Goal: Task Accomplishment & Management: Complete application form

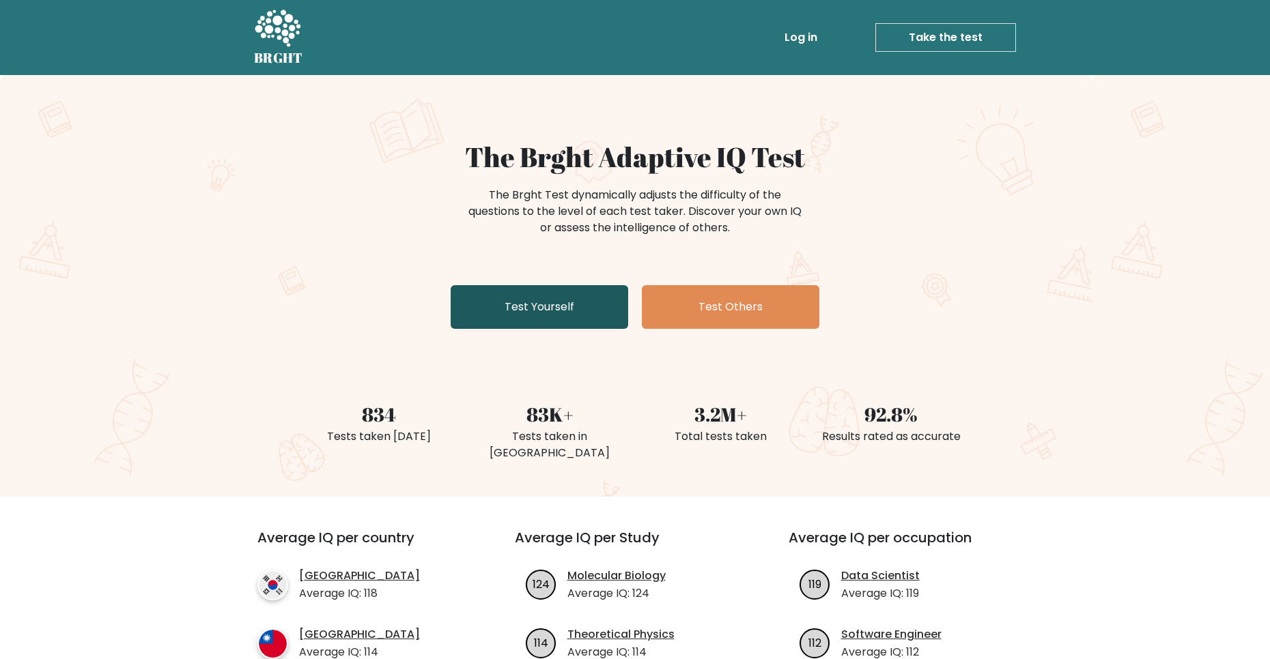
click at [482, 300] on link "Test Yourself" at bounding box center [538, 307] width 177 height 44
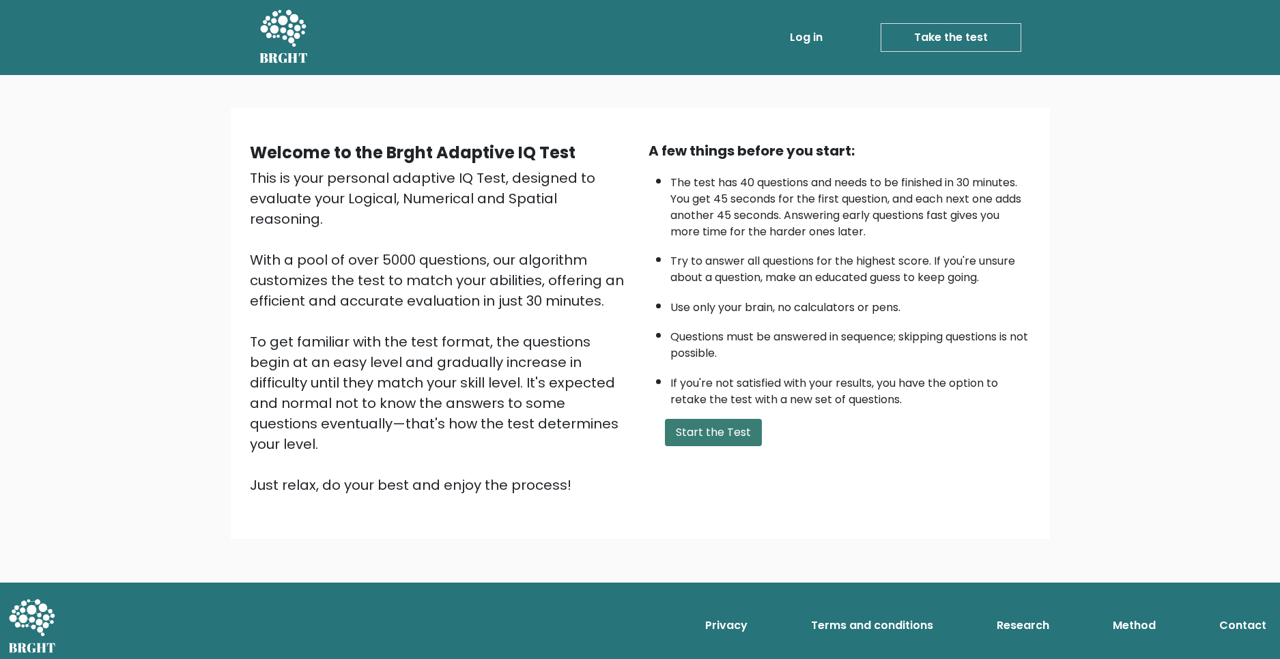
click at [714, 432] on button "Start the Test" at bounding box center [713, 432] width 97 height 27
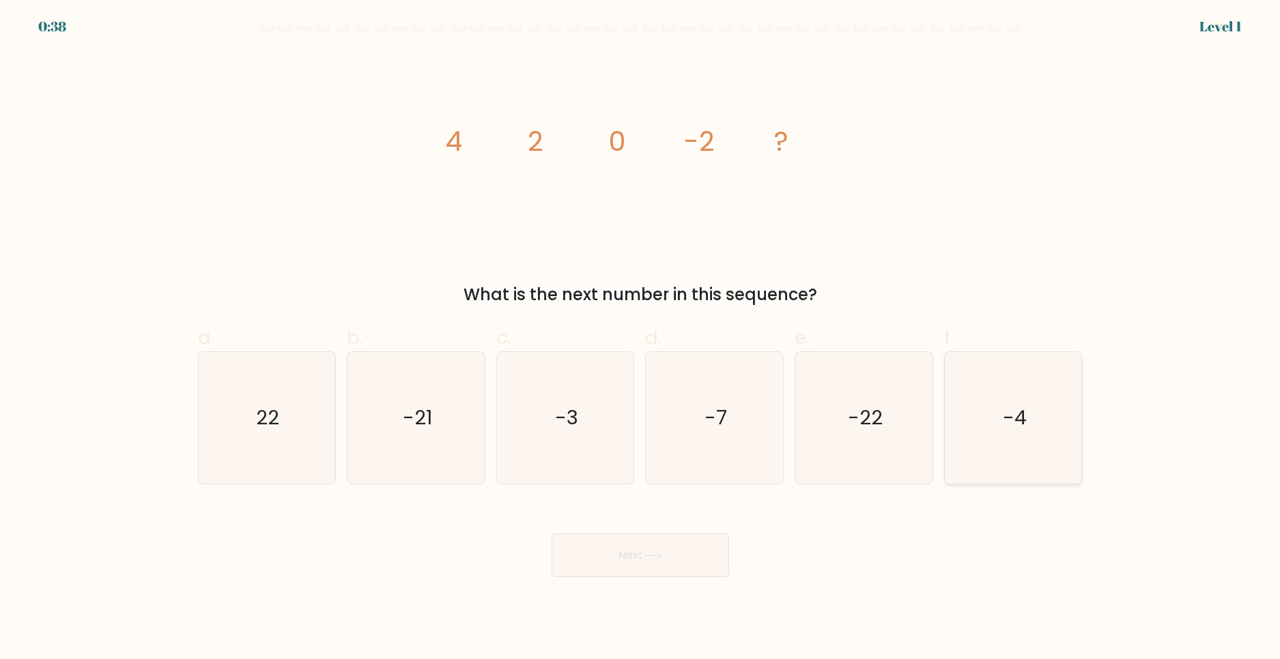
click at [1033, 453] on icon "-4" at bounding box center [1013, 418] width 132 height 132
click at [641, 339] on input "f. -4" at bounding box center [640, 334] width 1 height 9
radio input "true"
click at [612, 553] on button "Next" at bounding box center [640, 556] width 177 height 44
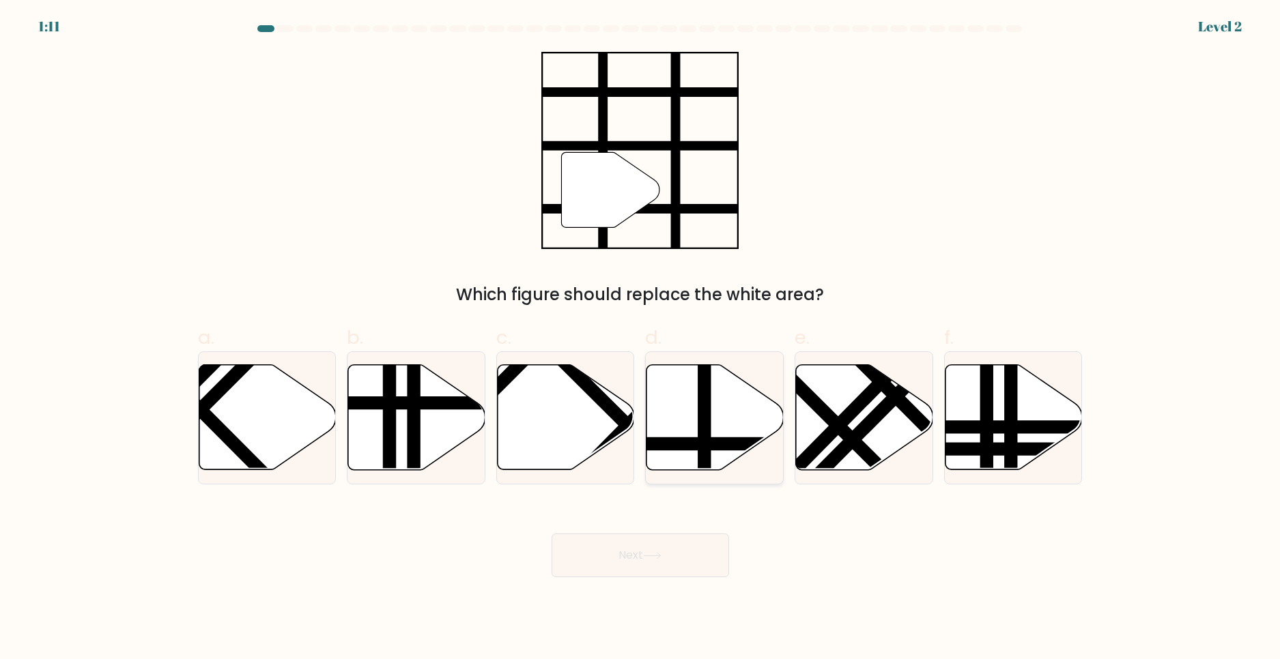
click at [704, 418] on line at bounding box center [704, 363] width 0 height 276
click at [641, 339] on input "d." at bounding box center [640, 334] width 1 height 9
radio input "true"
click at [650, 567] on button "Next" at bounding box center [640, 556] width 177 height 44
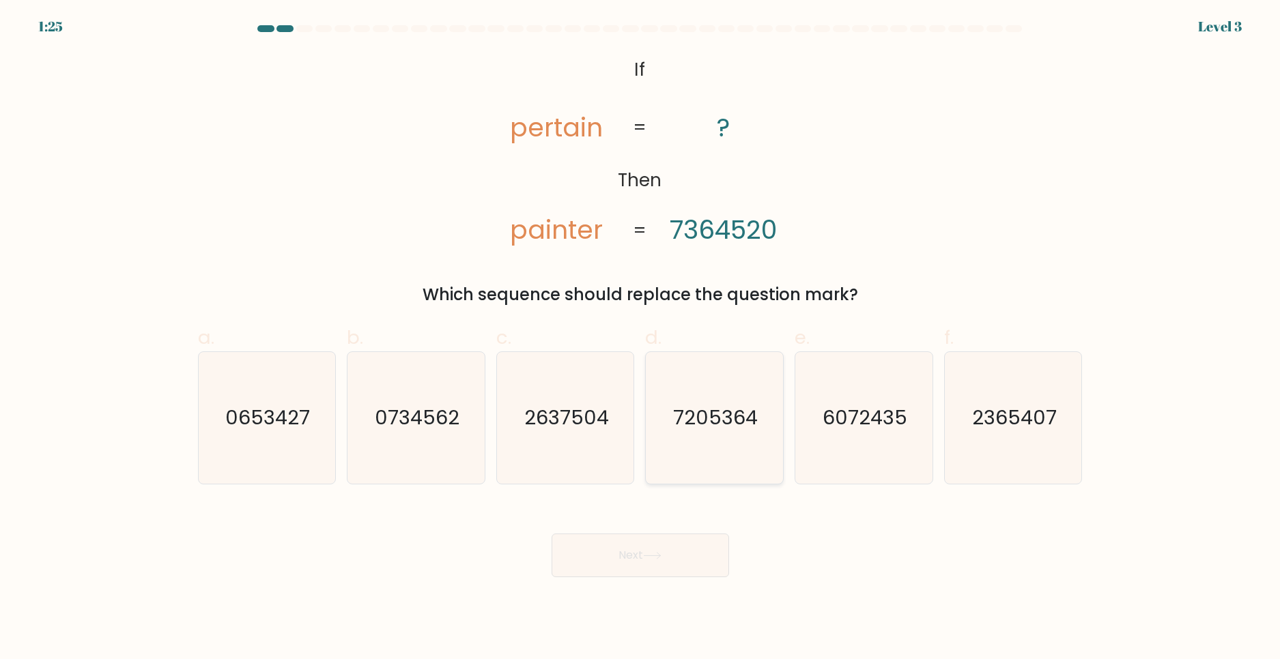
click at [741, 393] on icon "7205364" at bounding box center [714, 418] width 132 height 132
click at [641, 339] on input "d. 7205364" at bounding box center [640, 334] width 1 height 9
radio input "true"
click at [629, 560] on button "Next" at bounding box center [640, 556] width 177 height 44
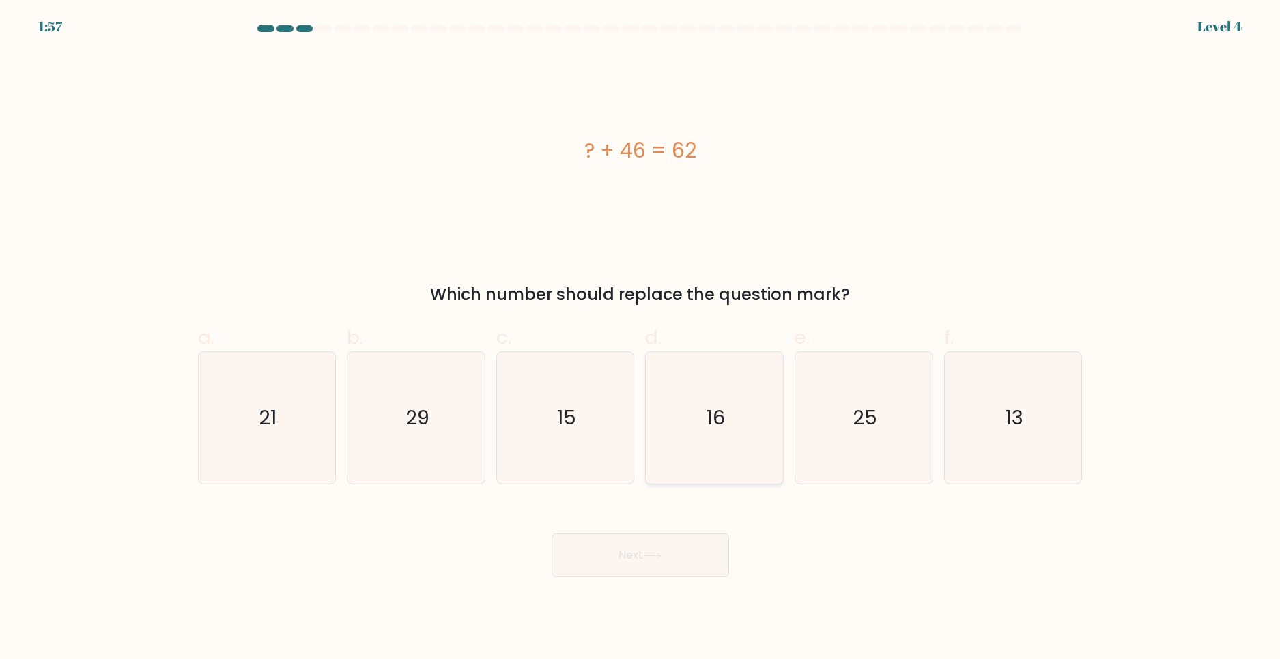
click at [702, 420] on icon "16" at bounding box center [714, 418] width 132 height 132
click at [641, 339] on input "d. 16" at bounding box center [640, 334] width 1 height 9
radio input "true"
click at [660, 590] on body "1:56 Level 4 a." at bounding box center [640, 329] width 1280 height 659
click at [662, 563] on button "Next" at bounding box center [640, 556] width 177 height 44
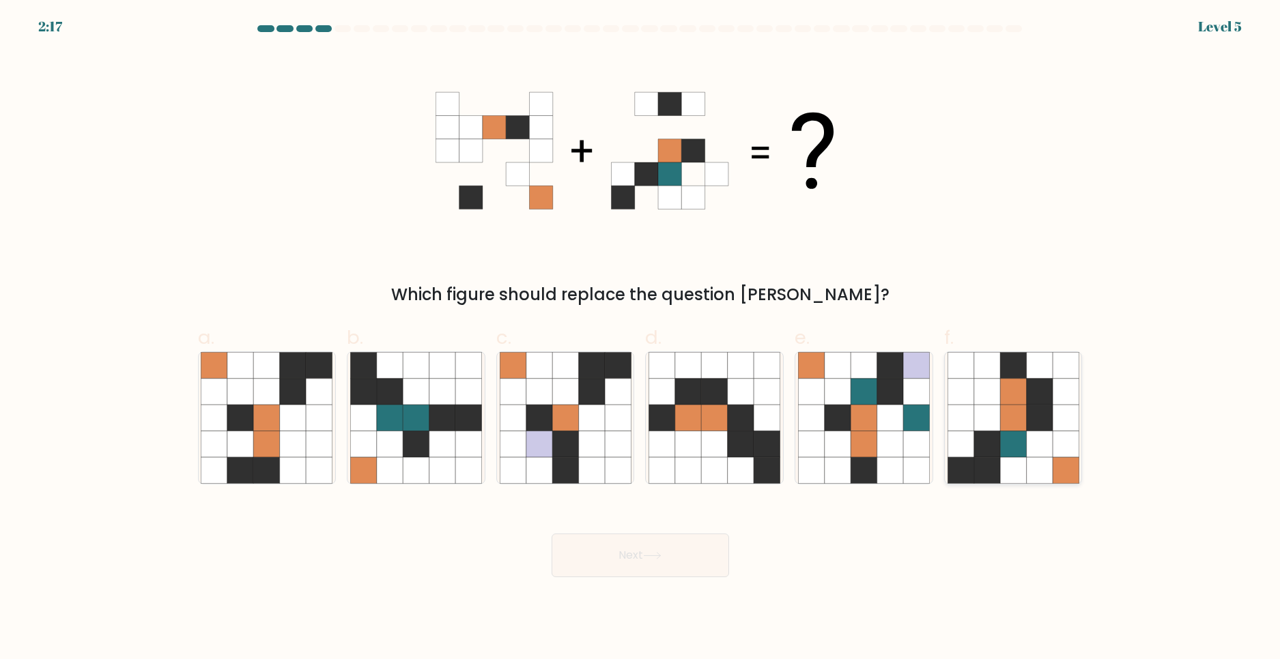
click at [1057, 365] on icon at bounding box center [1066, 365] width 26 height 26
click at [641, 339] on input "f." at bounding box center [640, 334] width 1 height 9
radio input "true"
click at [651, 560] on button "Next" at bounding box center [640, 556] width 177 height 44
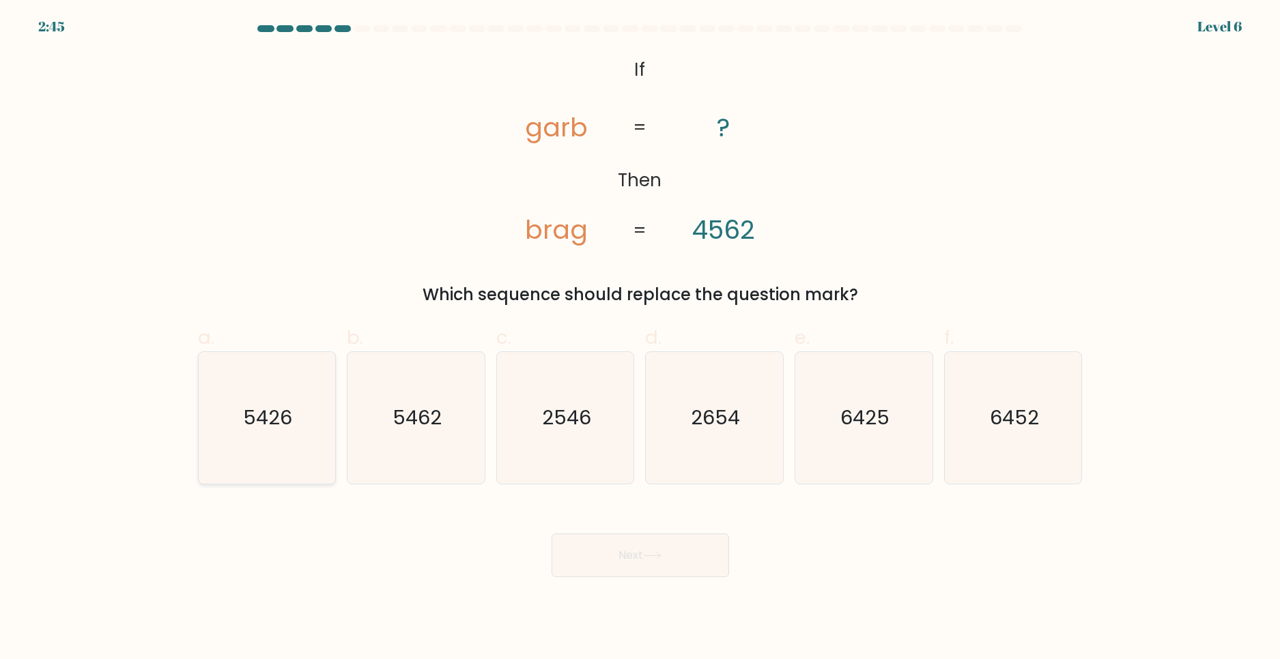
drag, startPoint x: 357, startPoint y: 381, endPoint x: 308, endPoint y: 368, distance: 50.8
click at [358, 380] on icon "5462" at bounding box center [416, 418] width 132 height 132
click at [640, 339] on input "b. 5462" at bounding box center [640, 334] width 1 height 9
radio input "true"
click at [634, 556] on button "Next" at bounding box center [640, 556] width 177 height 44
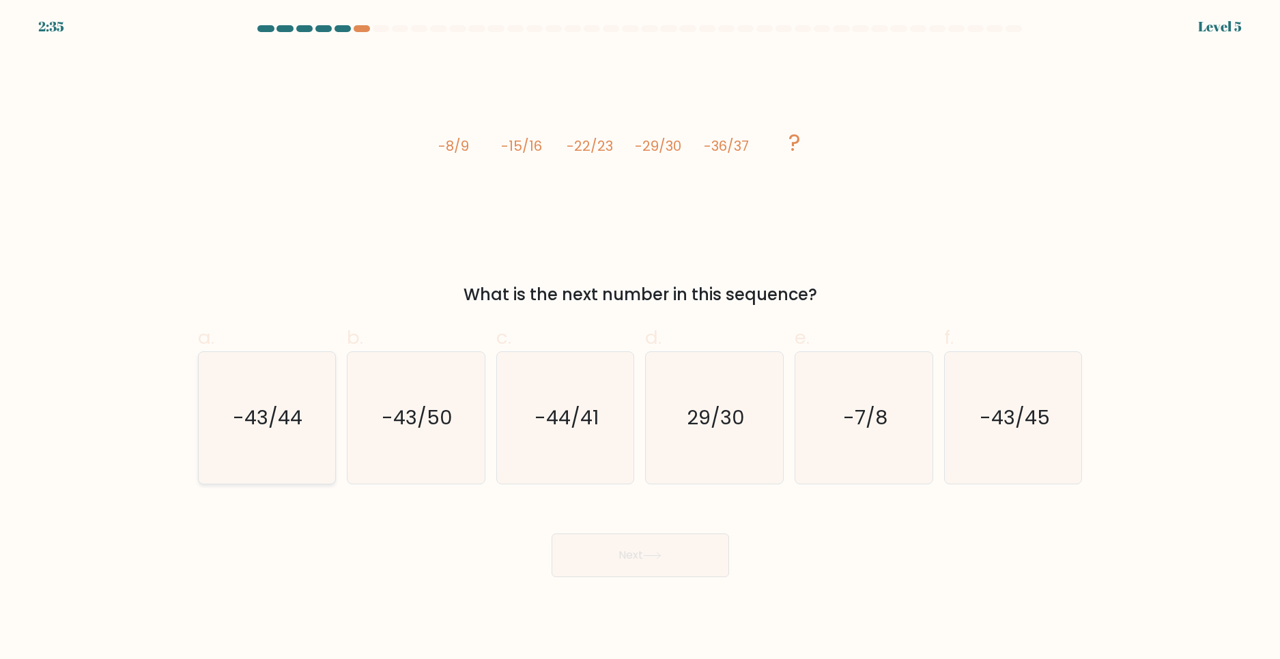
click at [229, 417] on icon "-43/44" at bounding box center [267, 418] width 132 height 132
click at [640, 339] on input "a. -43/44" at bounding box center [640, 334] width 1 height 9
radio input "true"
click at [640, 547] on button "Next" at bounding box center [640, 556] width 177 height 44
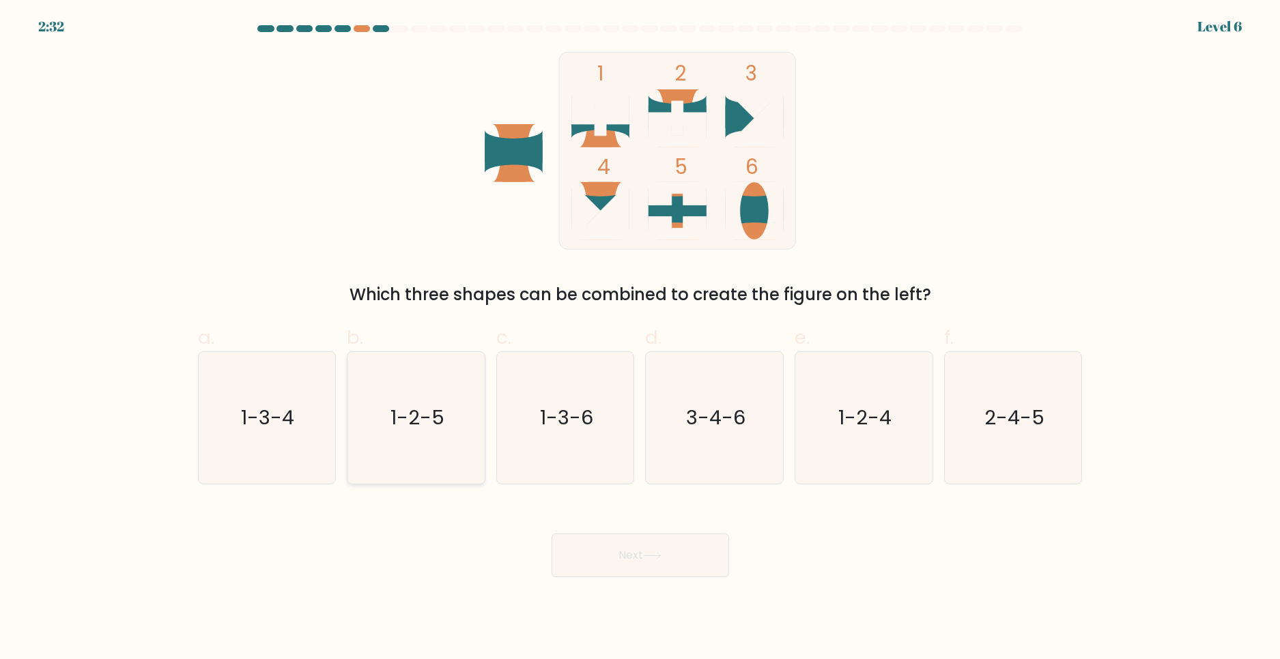
click at [381, 432] on icon "1-2-5" at bounding box center [416, 418] width 132 height 132
click at [640, 339] on input "b. 1-2-5" at bounding box center [640, 334] width 1 height 9
radio input "true"
click at [618, 545] on button "Next" at bounding box center [640, 556] width 177 height 44
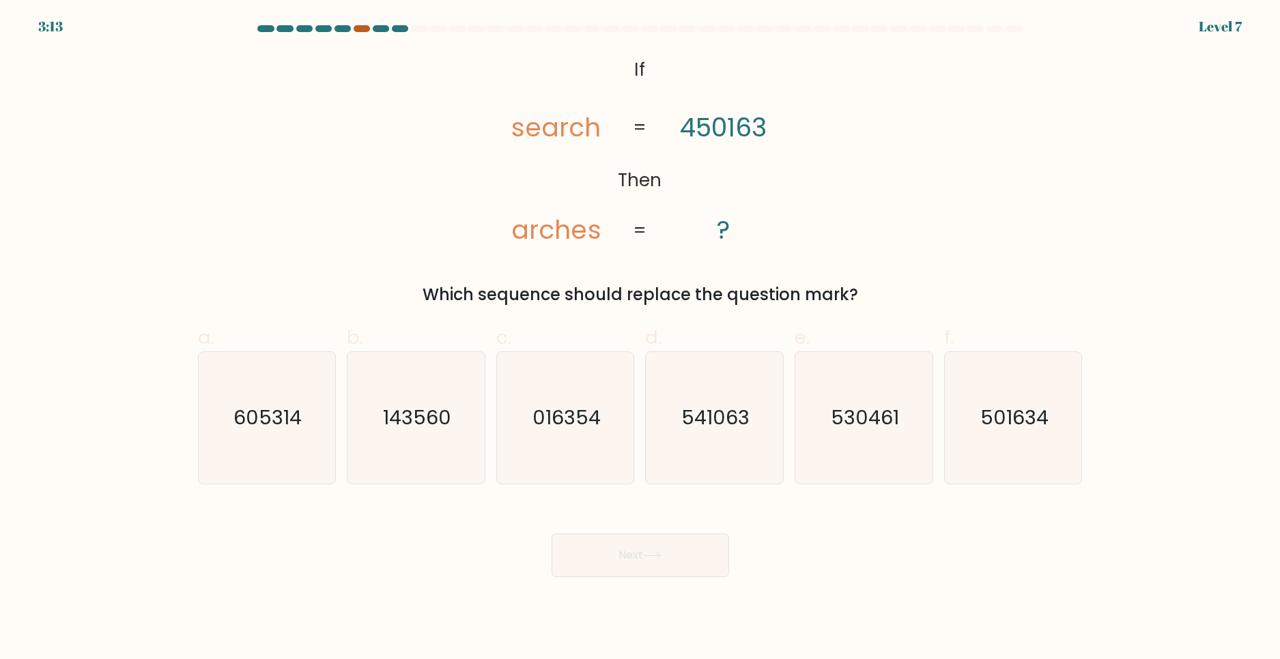
click at [364, 25] on div at bounding box center [362, 28] width 16 height 7
click at [702, 434] on icon "541063" at bounding box center [714, 418] width 132 height 132
click at [676, 575] on button "Next" at bounding box center [640, 556] width 177 height 44
click at [676, 569] on button "Next" at bounding box center [640, 556] width 177 height 44
click at [681, 447] on icon "541063" at bounding box center [714, 418] width 132 height 132
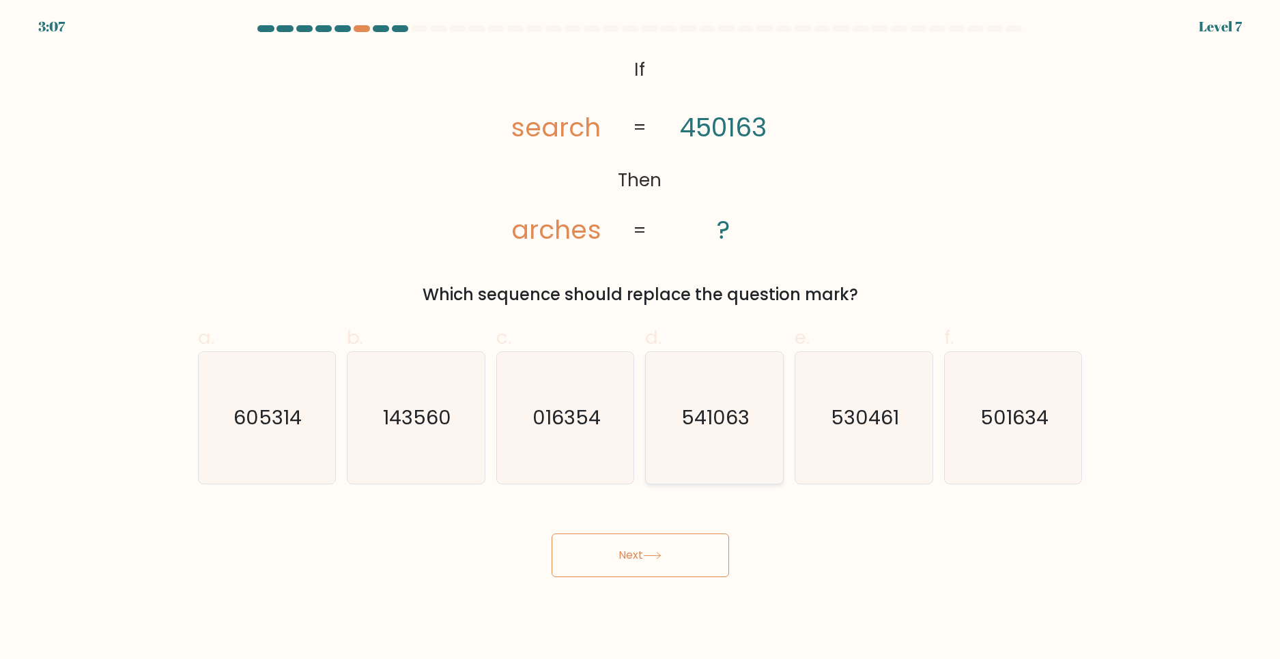
click at [641, 339] on input "d. 541063" at bounding box center [640, 334] width 1 height 9
radio input "true"
click at [646, 545] on button "Next" at bounding box center [640, 556] width 177 height 44
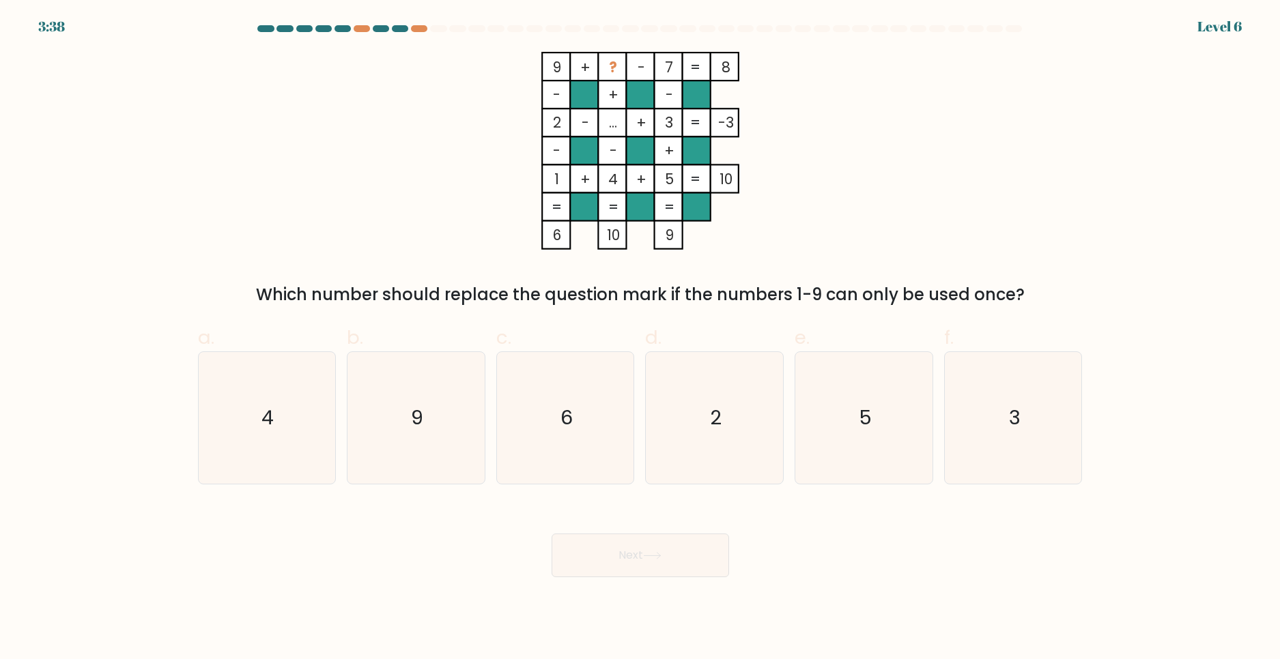
click at [671, 74] on tspan "7" at bounding box center [669, 67] width 8 height 20
click at [762, 149] on icon "9 + ? - 7 8 - + - 2 - ... + 3 -3 - - + 1 + 4 + 5 = 10 = = = = 6 10 9 =" at bounding box center [640, 151] width 410 height 198
click at [552, 432] on icon "6" at bounding box center [566, 418] width 132 height 132
click at [640, 339] on input "c. 6" at bounding box center [640, 334] width 1 height 9
radio input "true"
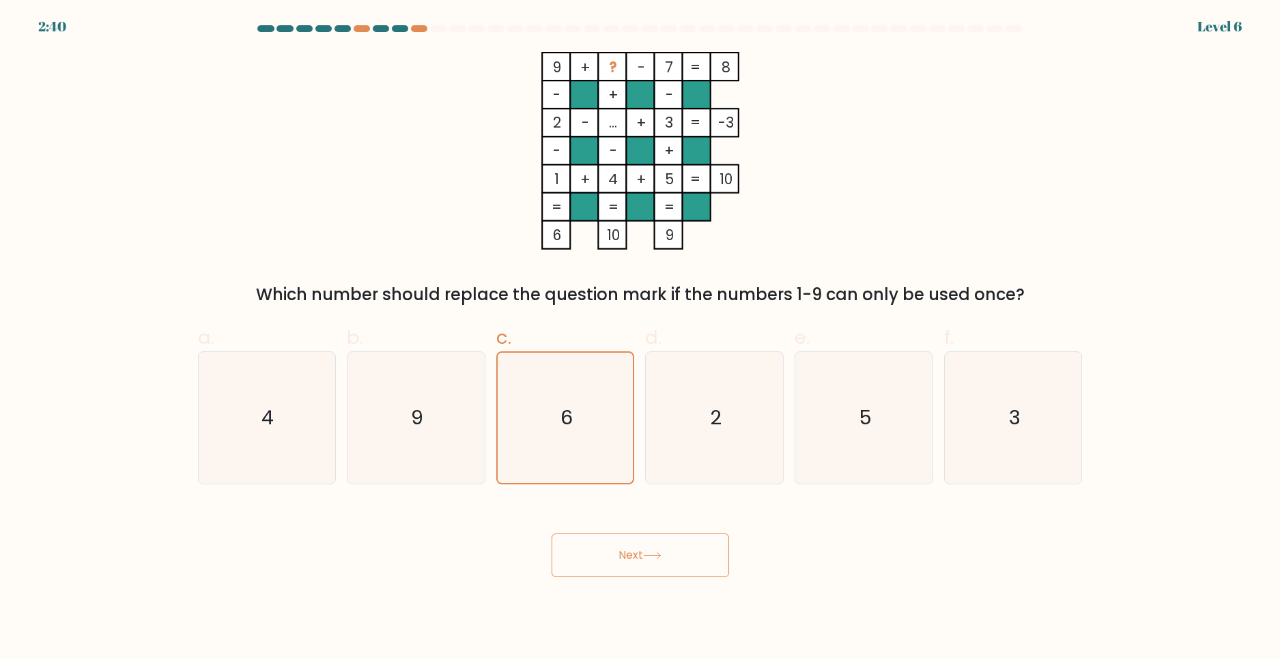
click at [607, 556] on button "Next" at bounding box center [640, 556] width 177 height 44
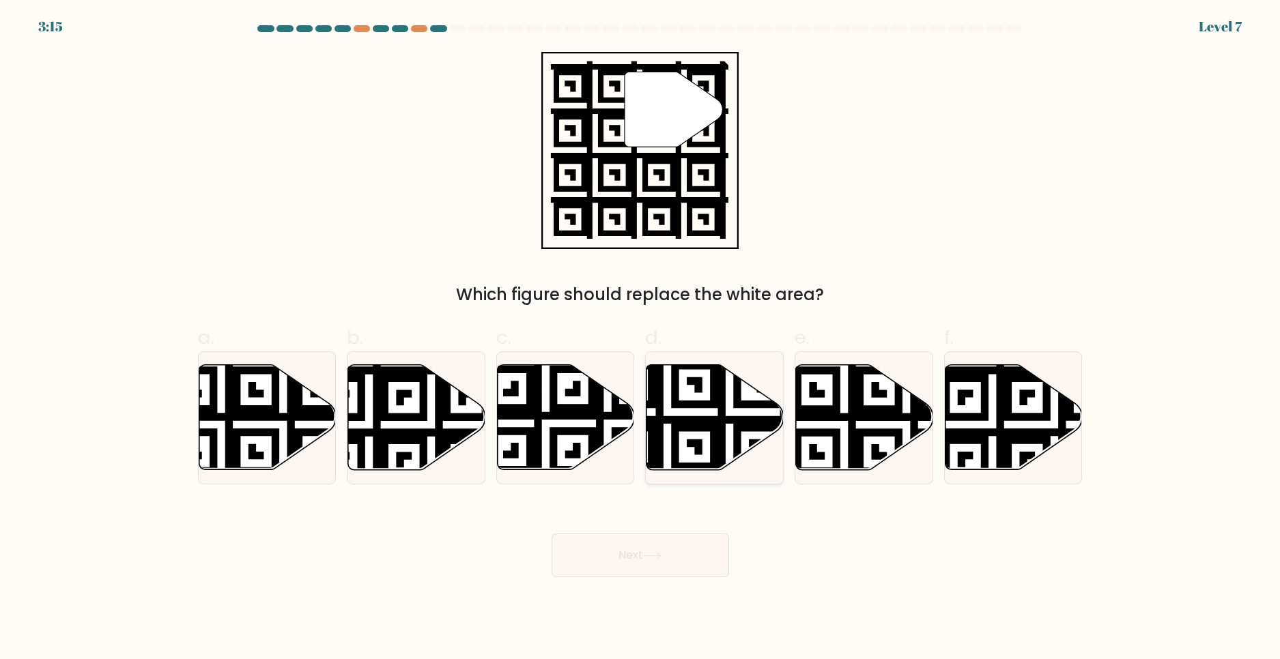
click at [684, 407] on icon at bounding box center [667, 474] width 248 height 248
click at [641, 339] on input "d." at bounding box center [640, 334] width 1 height 9
radio input "true"
click at [591, 564] on button "Next" at bounding box center [640, 556] width 177 height 44
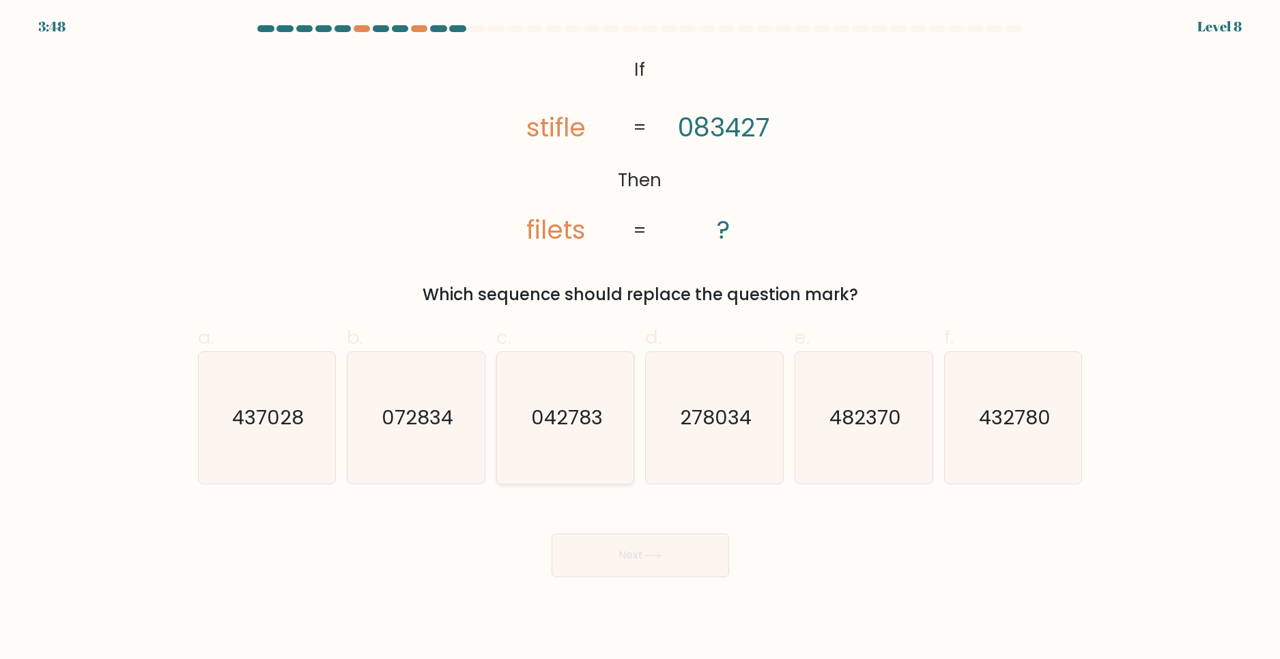
click at [581, 439] on icon "042783" at bounding box center [566, 418] width 132 height 132
click at [640, 339] on input "c. 042783" at bounding box center [640, 334] width 1 height 9
radio input "true"
drag, startPoint x: 620, startPoint y: 580, endPoint x: 620, endPoint y: 568, distance: 11.6
click at [620, 576] on body "3:48 Level 8 If" at bounding box center [640, 329] width 1280 height 659
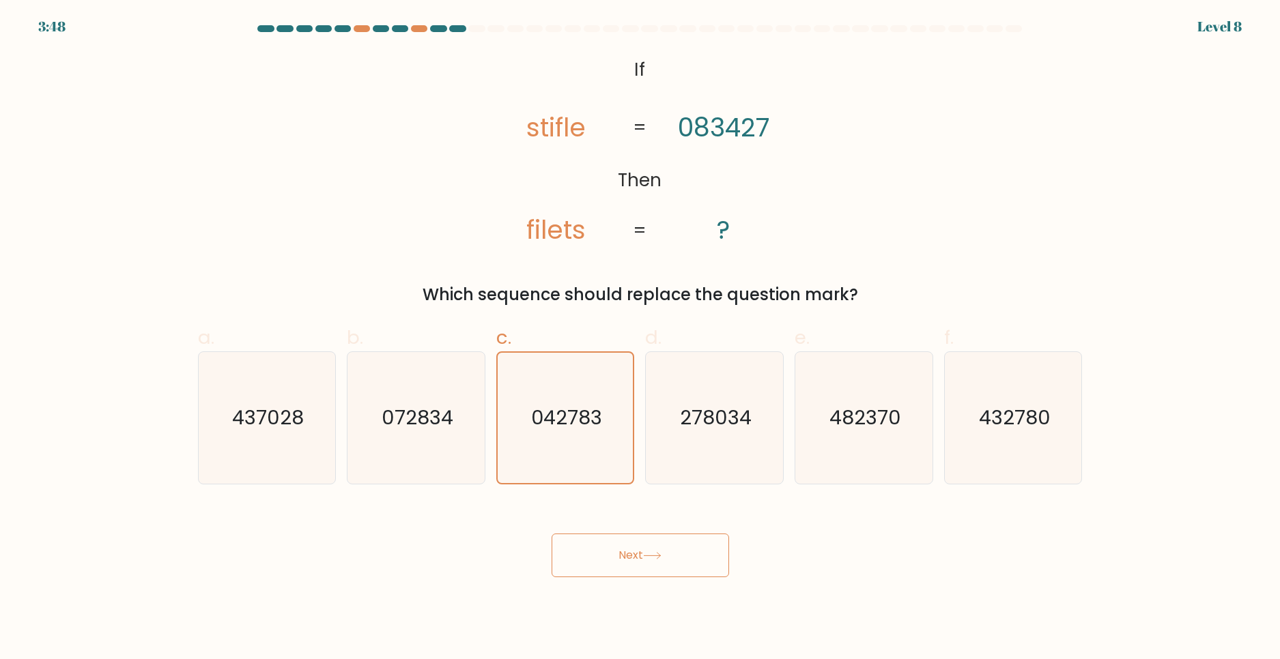
click at [619, 563] on button "Next" at bounding box center [640, 556] width 177 height 44
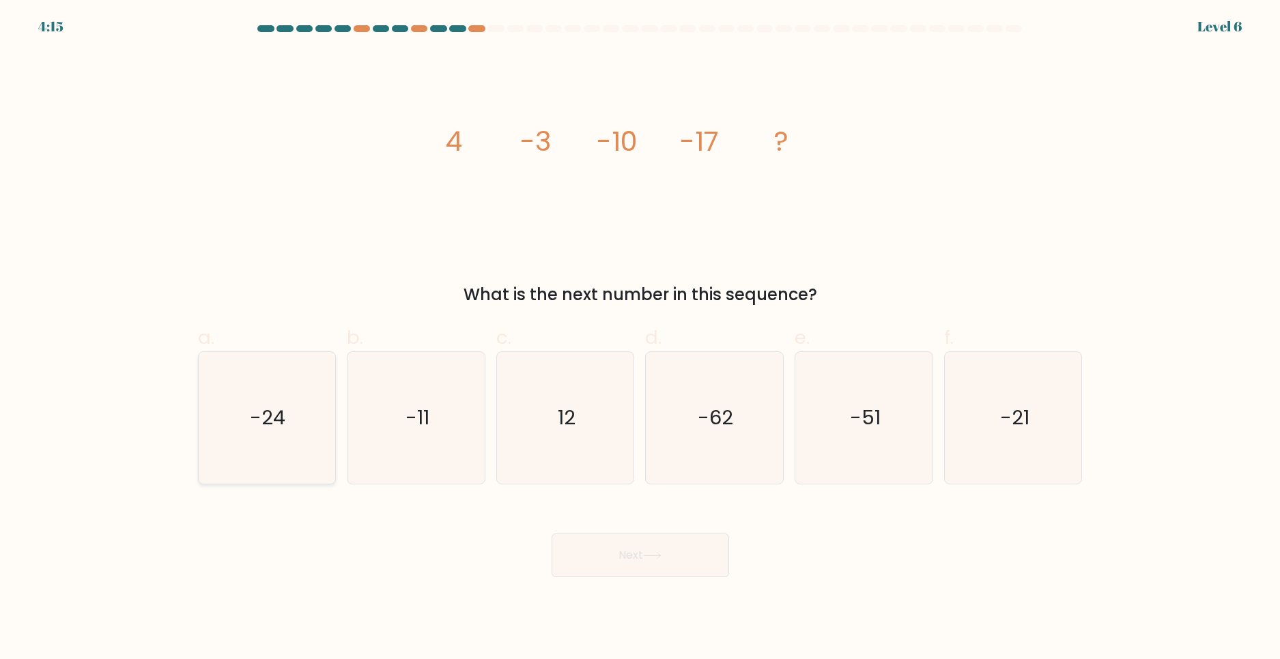
click at [289, 407] on icon "-24" at bounding box center [267, 418] width 132 height 132
click at [640, 339] on input "a. -24" at bounding box center [640, 334] width 1 height 9
radio input "true"
click at [582, 544] on button "Next" at bounding box center [640, 556] width 177 height 44
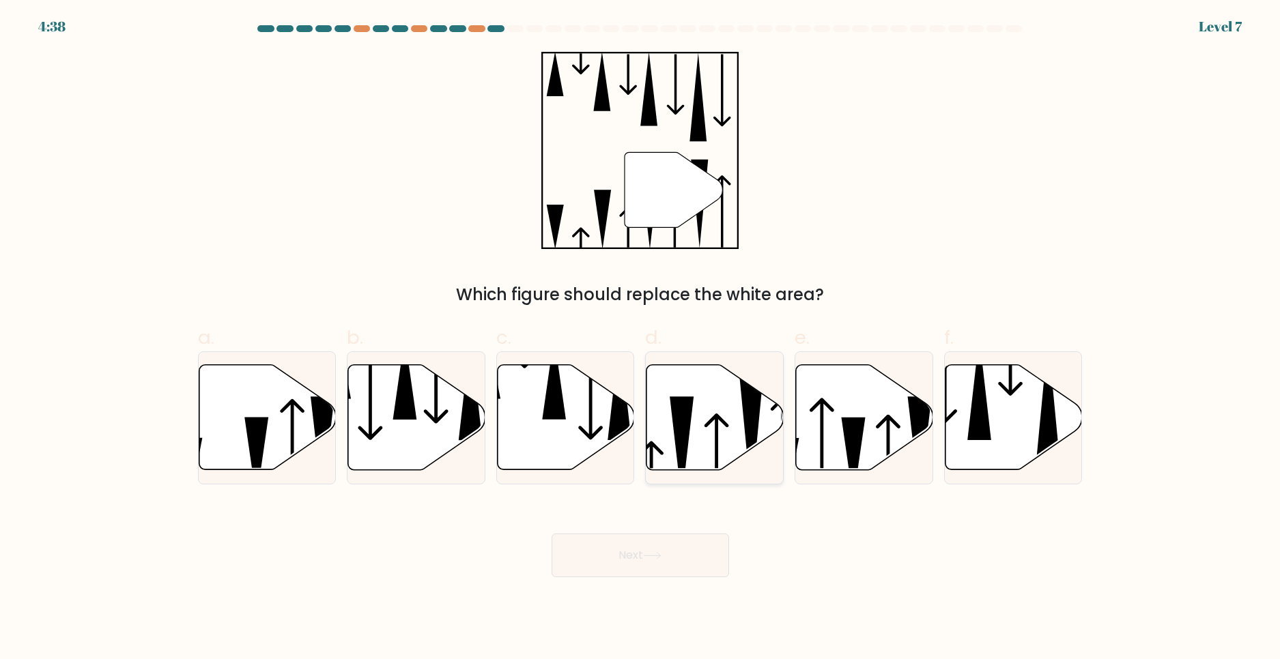
click at [709, 438] on icon at bounding box center [714, 417] width 137 height 105
click at [641, 339] on input "d." at bounding box center [640, 334] width 1 height 9
radio input "true"
click at [681, 538] on button "Next" at bounding box center [640, 556] width 177 height 44
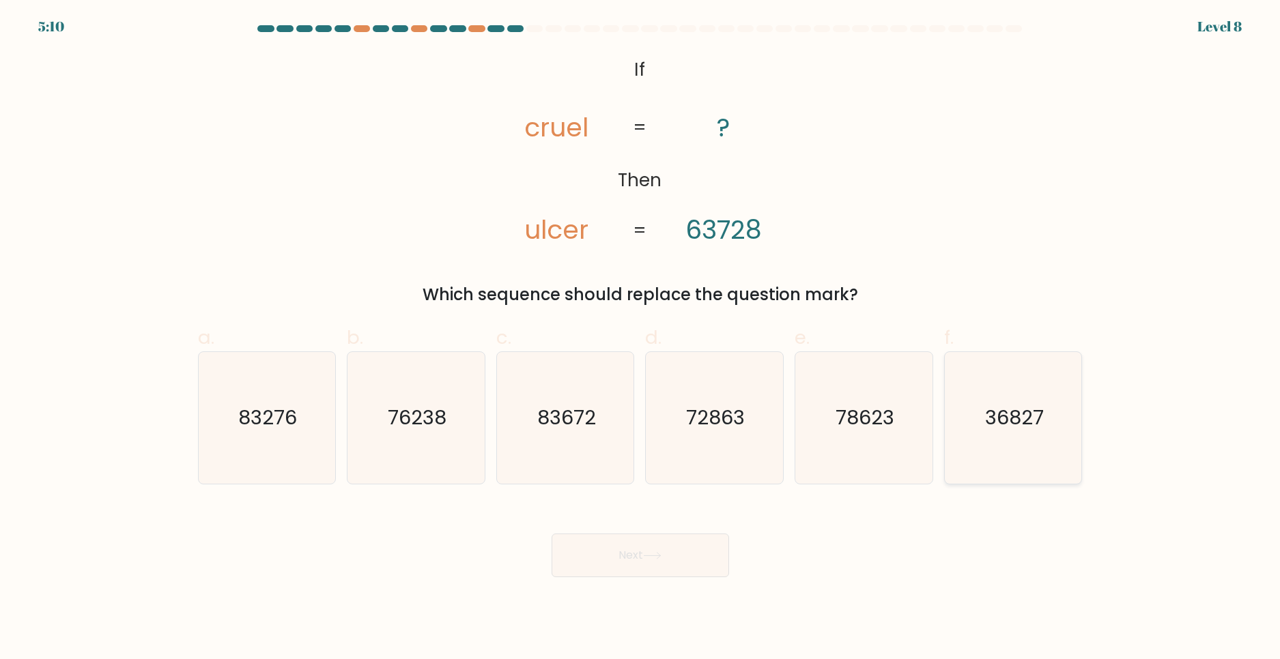
click at [1000, 427] on text "36827" at bounding box center [1014, 417] width 59 height 27
click at [641, 339] on input "f. 36827" at bounding box center [640, 334] width 1 height 9
radio input "true"
click at [648, 547] on button "Next" at bounding box center [640, 556] width 177 height 44
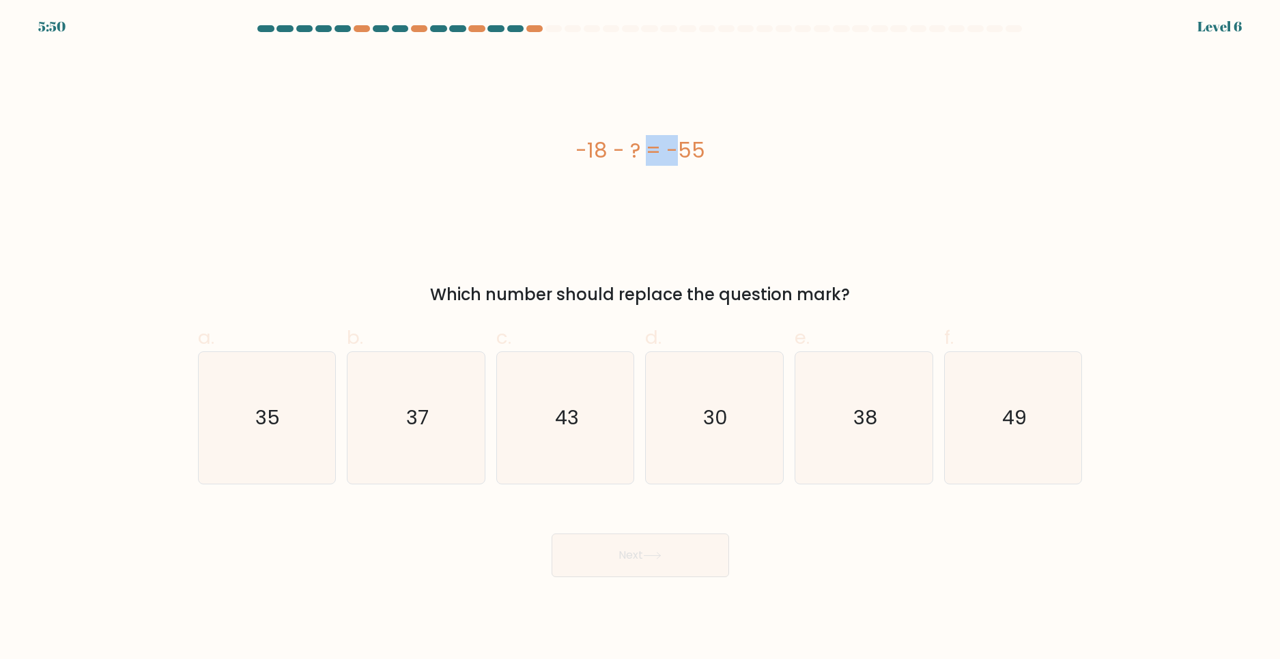
drag, startPoint x: 588, startPoint y: 147, endPoint x: 601, endPoint y: 148, distance: 13.0
click at [601, 148] on div "-18 - ? = -55" at bounding box center [640, 150] width 885 height 31
click at [584, 190] on div "-18 - ? = -55" at bounding box center [640, 151] width 885 height 198
click at [403, 423] on icon "37" at bounding box center [416, 418] width 132 height 132
click at [640, 339] on input "b. 37" at bounding box center [640, 334] width 1 height 9
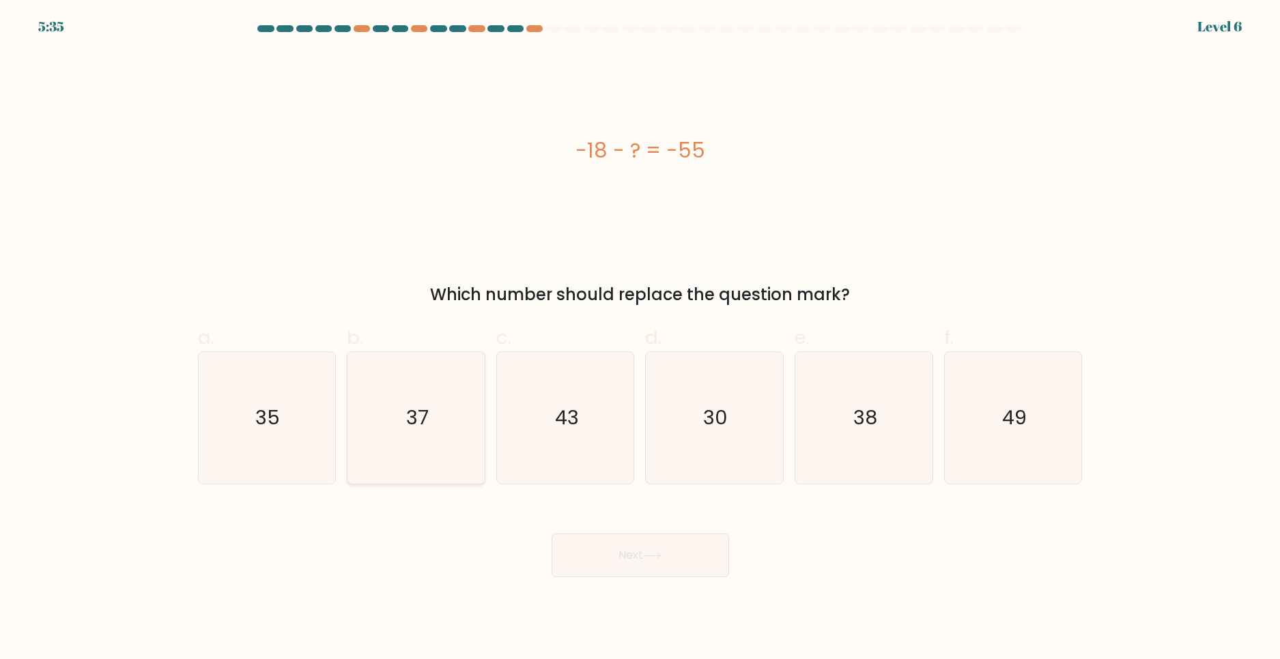
radio input "true"
click at [638, 560] on button "Next" at bounding box center [640, 556] width 177 height 44
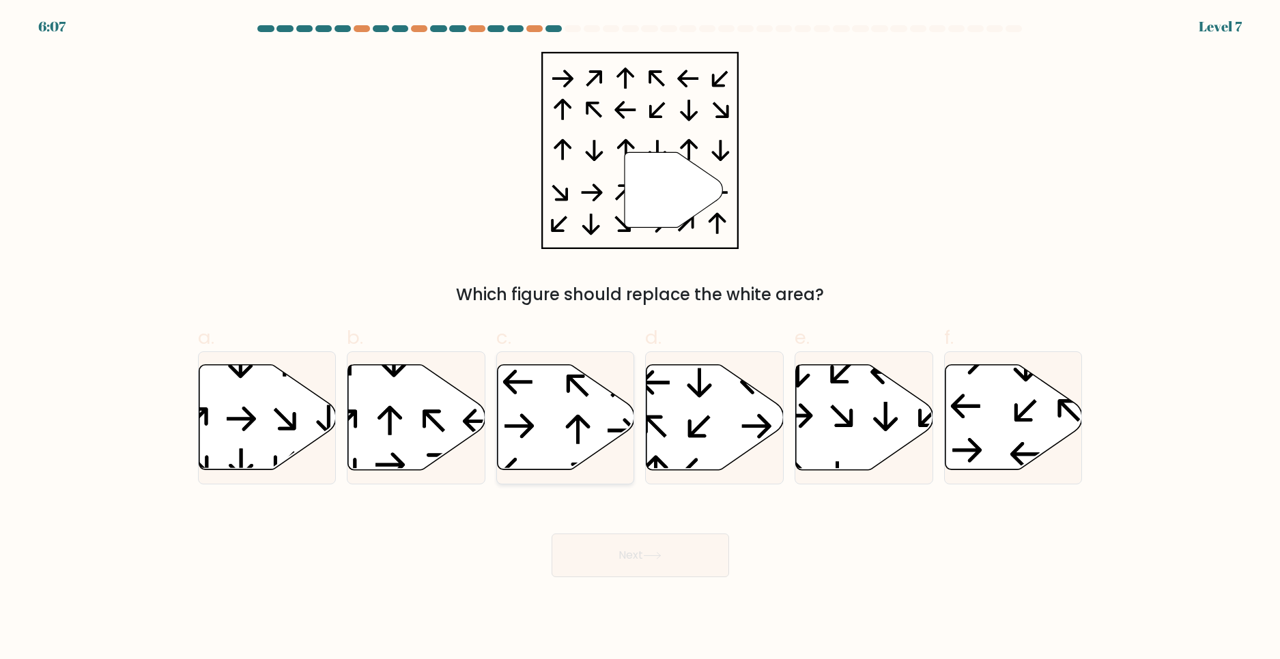
click at [584, 433] on icon at bounding box center [566, 417] width 137 height 105
click at [640, 339] on input "c." at bounding box center [640, 334] width 1 height 9
radio input "true"
click at [659, 538] on button "Next" at bounding box center [640, 556] width 177 height 44
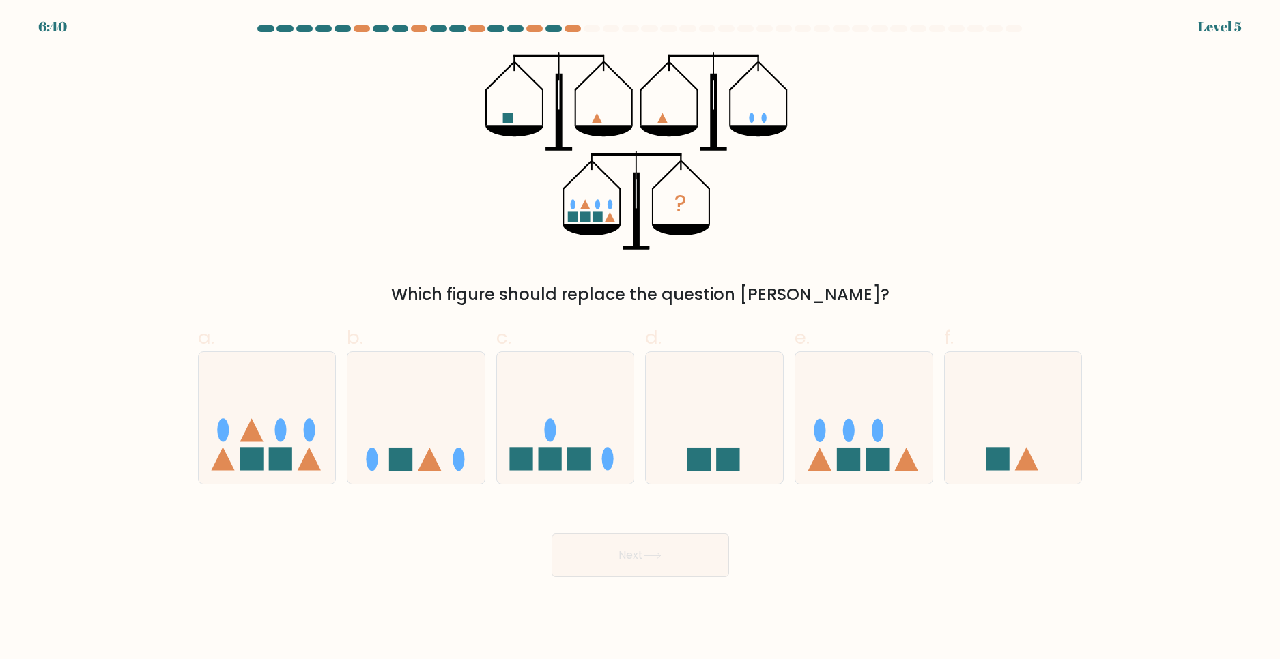
click at [1132, 416] on form at bounding box center [640, 301] width 1280 height 552
click at [710, 433] on icon at bounding box center [714, 417] width 137 height 113
click at [641, 339] on input "d." at bounding box center [640, 334] width 1 height 9
radio input "true"
click at [664, 582] on body "6:38 Level 5" at bounding box center [640, 329] width 1280 height 659
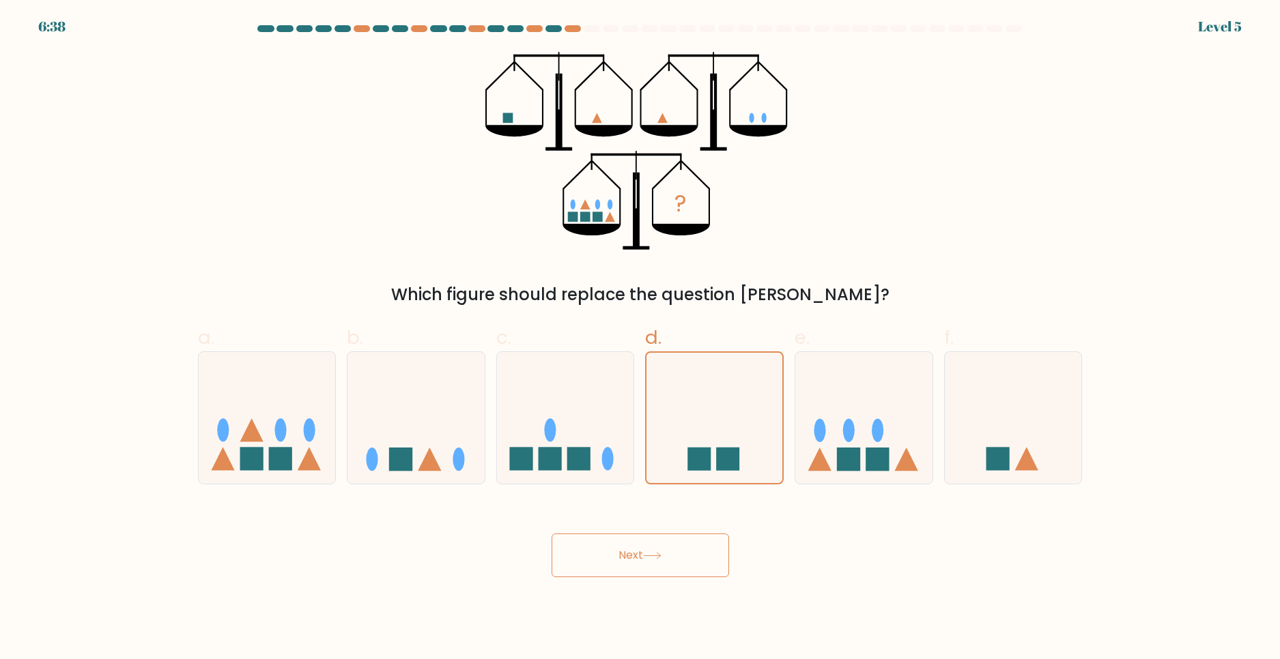
click at [639, 543] on button "Next" at bounding box center [640, 556] width 177 height 44
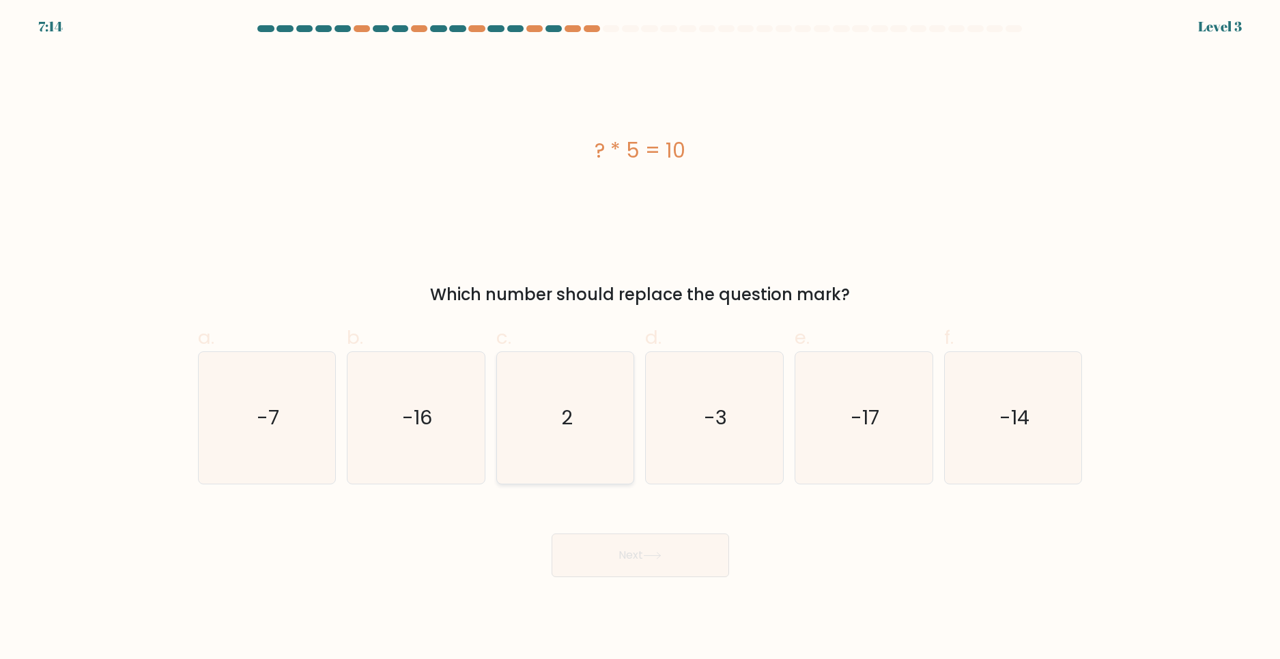
click at [577, 385] on icon "2" at bounding box center [566, 418] width 132 height 132
click at [640, 339] on input "c. 2" at bounding box center [640, 334] width 1 height 9
radio input "true"
click at [591, 546] on button "Next" at bounding box center [640, 556] width 177 height 44
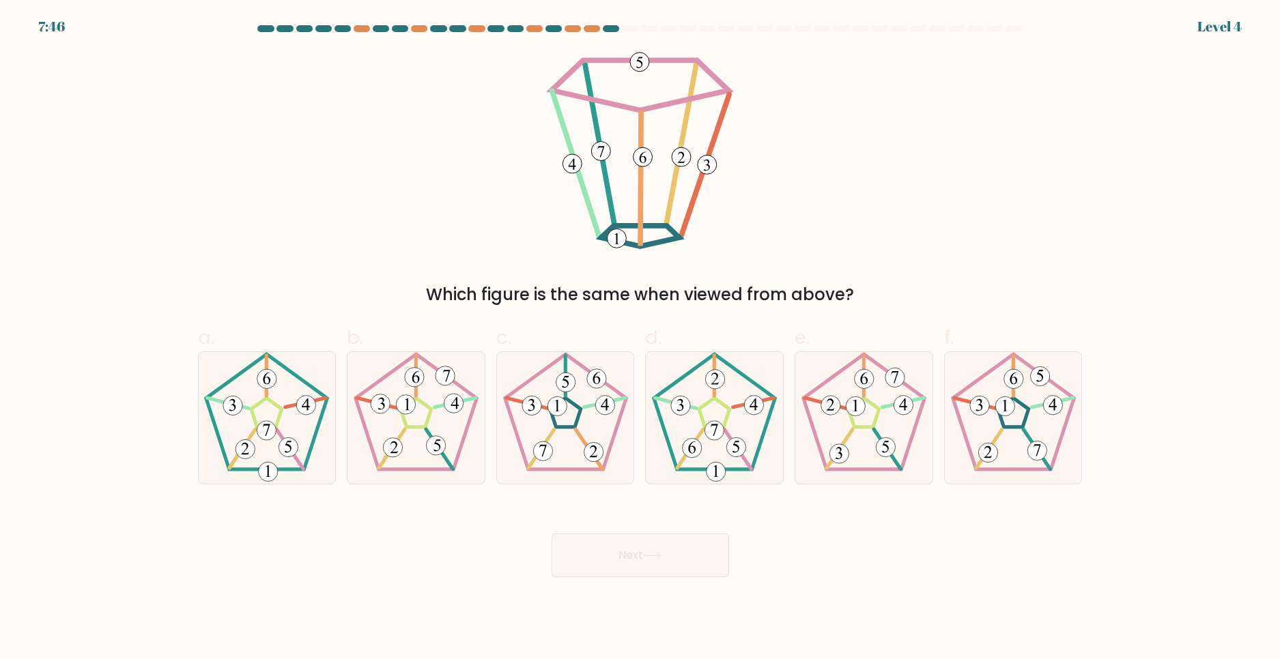
drag, startPoint x: 585, startPoint y: 298, endPoint x: 777, endPoint y: 297, distance: 192.5
click at [777, 297] on div "Which figure is the same when viewed from above?" at bounding box center [640, 295] width 868 height 25
click at [812, 276] on div "Which figure is the same when viewed from above?" at bounding box center [640, 179] width 901 height 255
click at [988, 423] on icon at bounding box center [1013, 418] width 132 height 132
click at [641, 339] on input "f." at bounding box center [640, 334] width 1 height 9
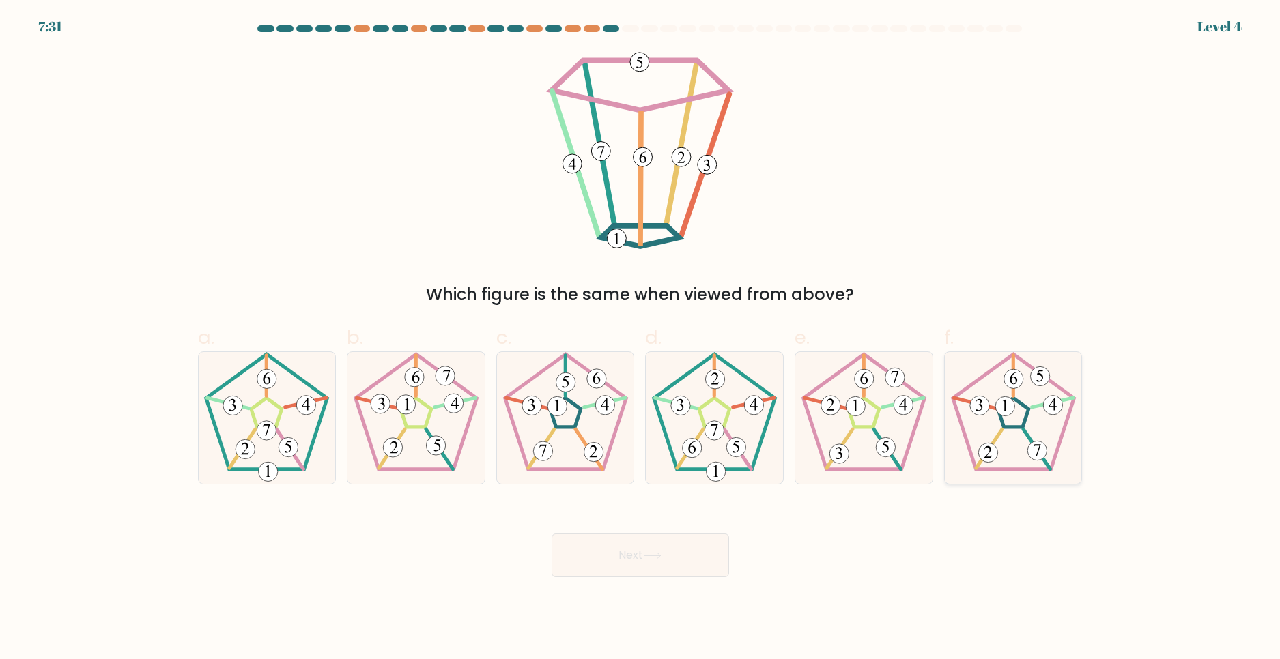
radio input "true"
click at [707, 547] on button "Next" at bounding box center [640, 556] width 177 height 44
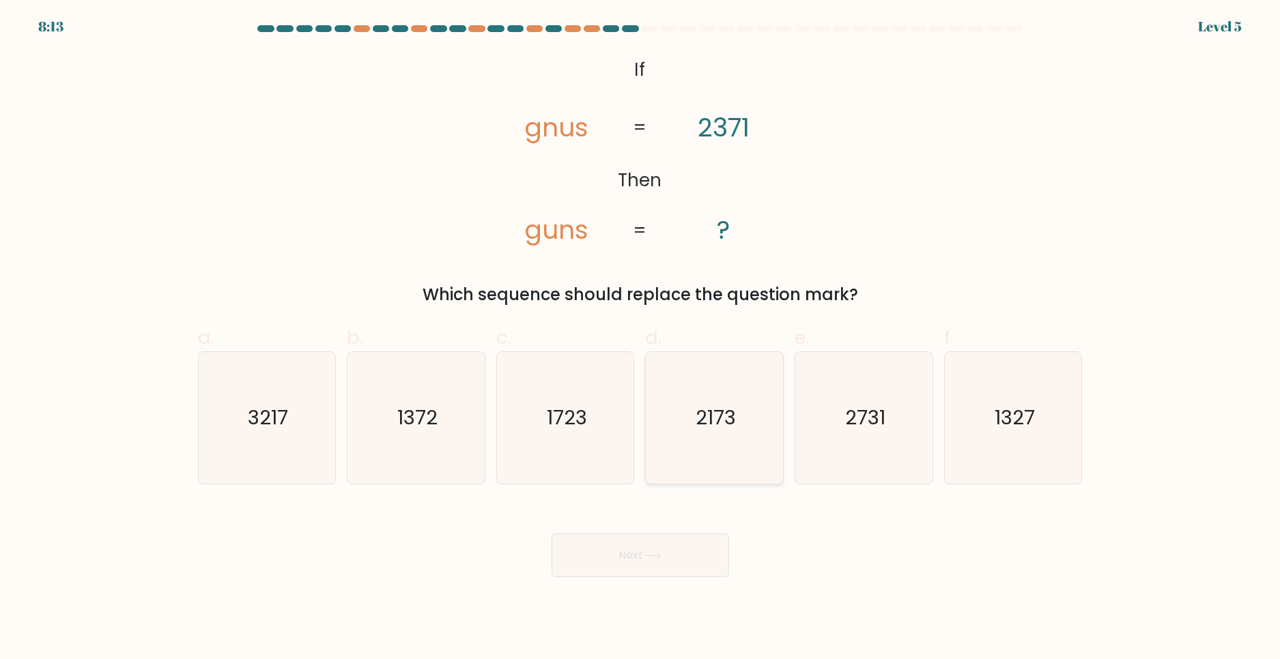
click at [752, 422] on icon "2173" at bounding box center [714, 418] width 132 height 132
click at [641, 339] on input "d. 2173" at bounding box center [640, 334] width 1 height 9
radio input "true"
click at [646, 549] on button "Next" at bounding box center [640, 556] width 177 height 44
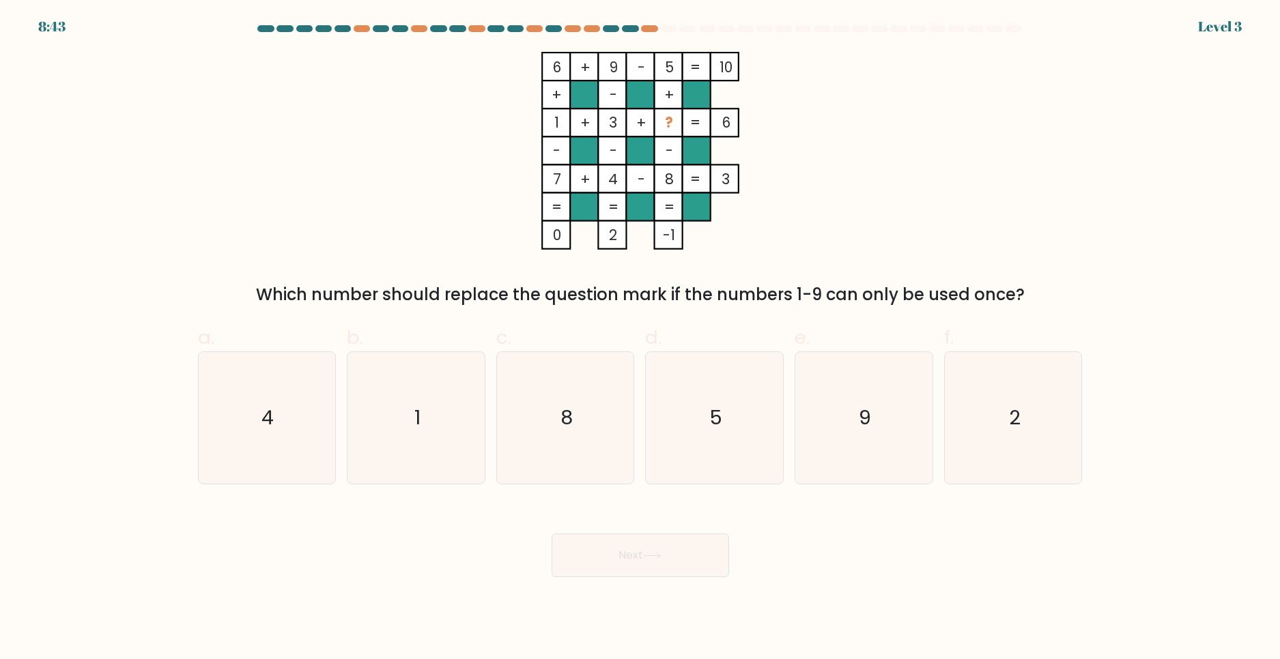
drag, startPoint x: 306, startPoint y: 289, endPoint x: 1005, endPoint y: 301, distance: 699.0
click at [1005, 301] on div "Which number should replace the question mark if the numbers 1-9 can only be us…" at bounding box center [640, 295] width 868 height 25
click at [610, 132] on tspan "3" at bounding box center [613, 123] width 8 height 20
click at [1029, 413] on icon "2" at bounding box center [1013, 418] width 132 height 132
click at [641, 339] on input "f. 2" at bounding box center [640, 334] width 1 height 9
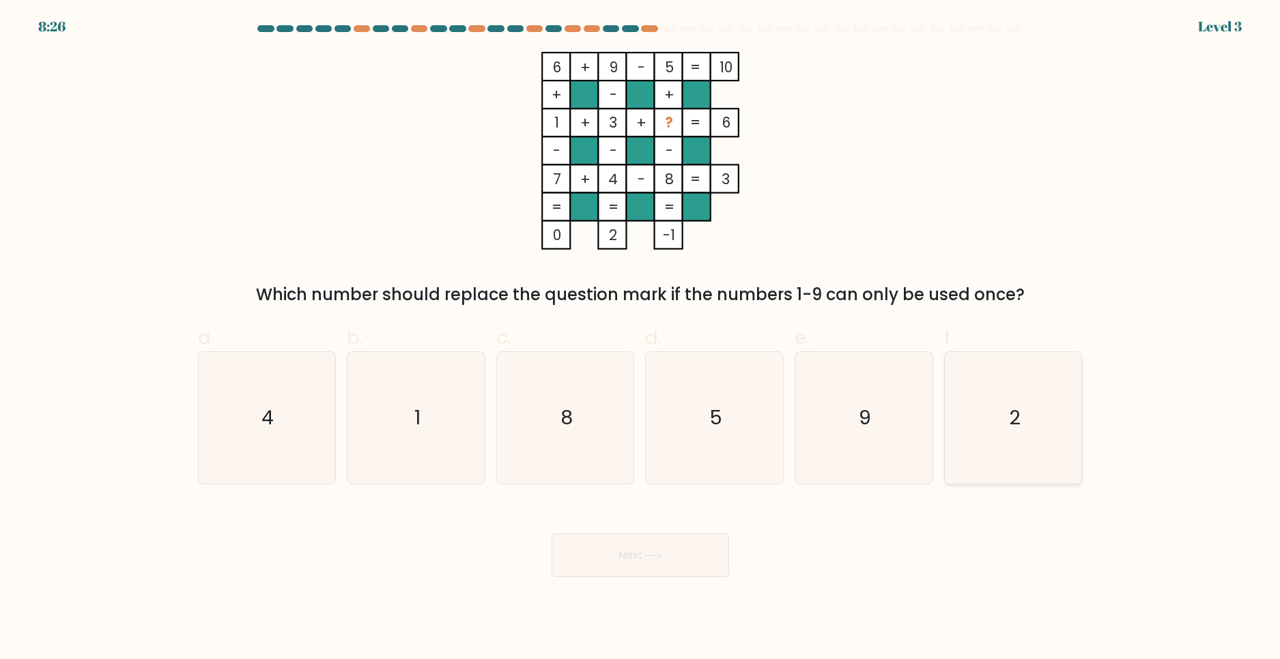
radio input "true"
click at [647, 532] on div "Next" at bounding box center [640, 539] width 901 height 76
click at [623, 555] on button "Next" at bounding box center [640, 556] width 177 height 44
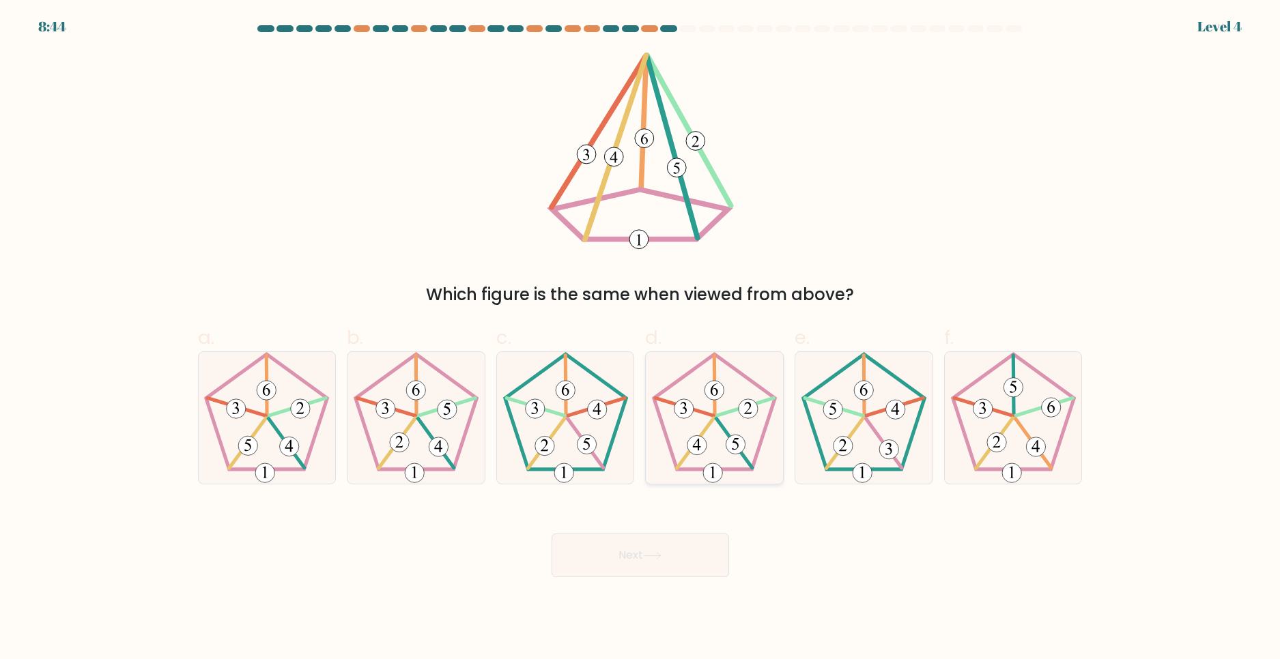
click at [704, 441] on 275 at bounding box center [696, 445] width 19 height 19
click at [641, 339] on input "d." at bounding box center [640, 334] width 1 height 9
radio input "true"
click at [657, 562] on button "Next" at bounding box center [640, 556] width 177 height 44
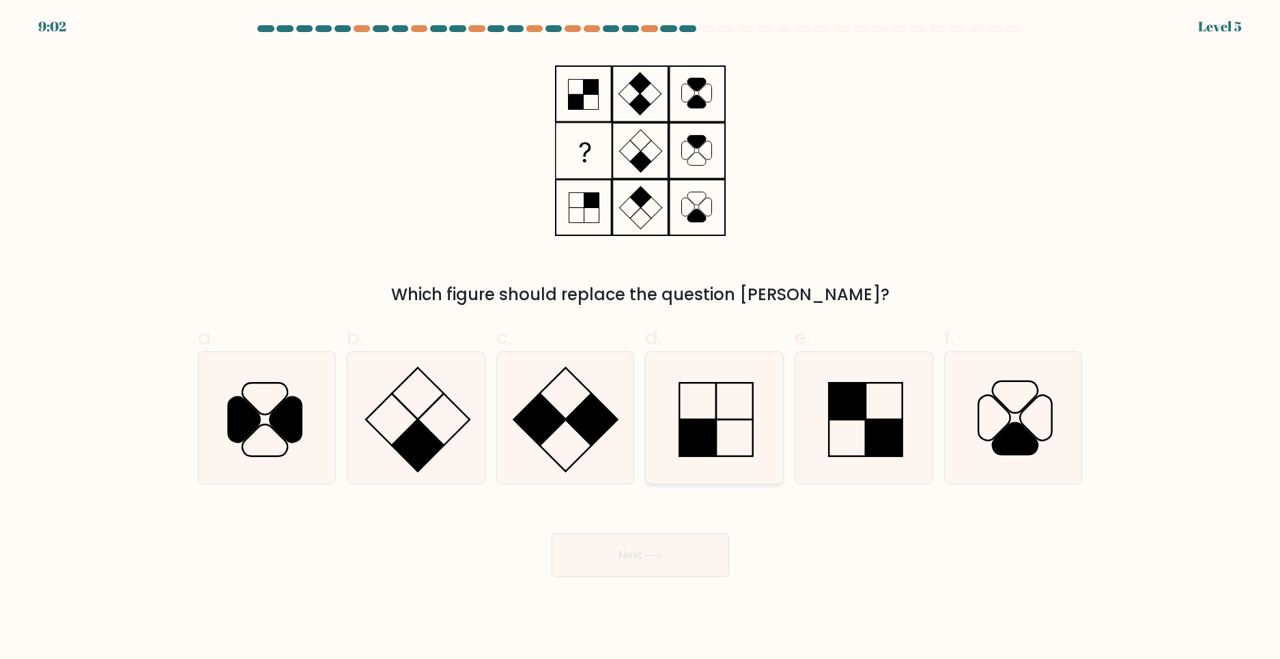
click at [683, 384] on rect at bounding box center [697, 401] width 37 height 37
click at [641, 339] on input "d." at bounding box center [640, 334] width 1 height 9
radio input "true"
click at [673, 543] on button "Next" at bounding box center [640, 556] width 177 height 44
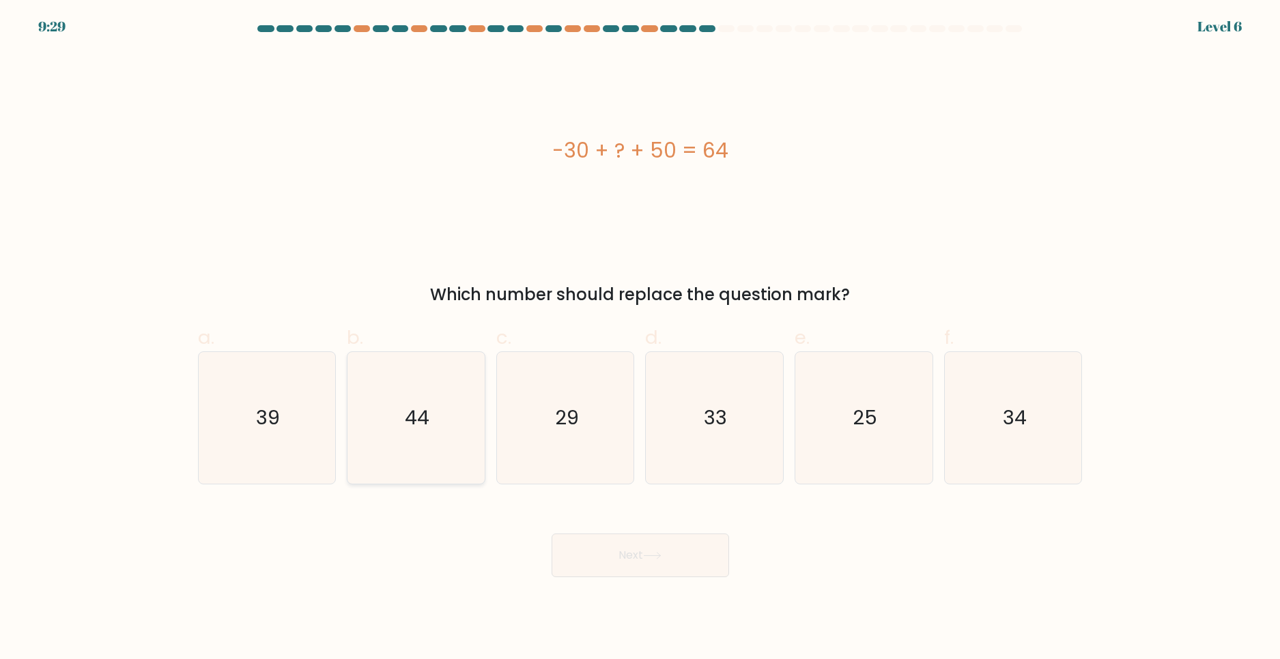
drag, startPoint x: 440, startPoint y: 442, endPoint x: 446, endPoint y: 441, distance: 6.9
click at [442, 442] on icon "44" at bounding box center [416, 418] width 132 height 132
click at [640, 339] on input "b. 44" at bounding box center [640, 334] width 1 height 9
radio input "true"
click at [637, 564] on button "Next" at bounding box center [640, 556] width 177 height 44
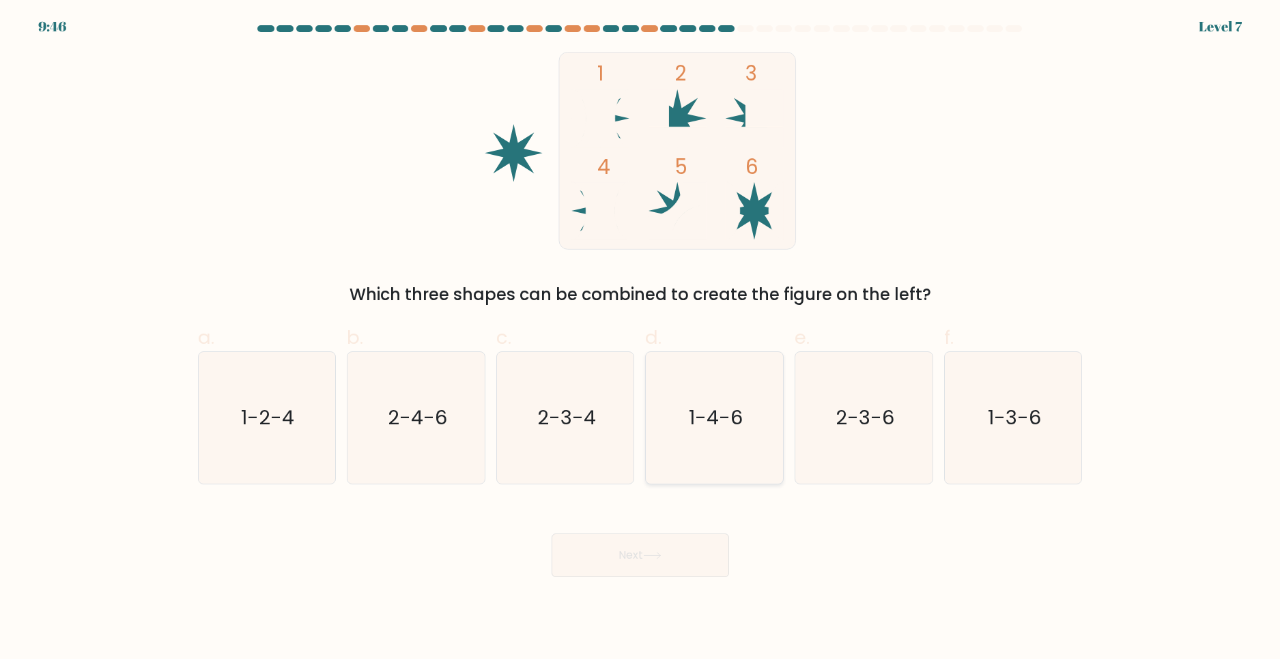
click at [724, 421] on text "1-4-6" at bounding box center [716, 417] width 54 height 27
click at [641, 339] on input "d. 1-4-6" at bounding box center [640, 334] width 1 height 9
radio input "true"
click at [650, 556] on icon at bounding box center [652, 556] width 18 height 8
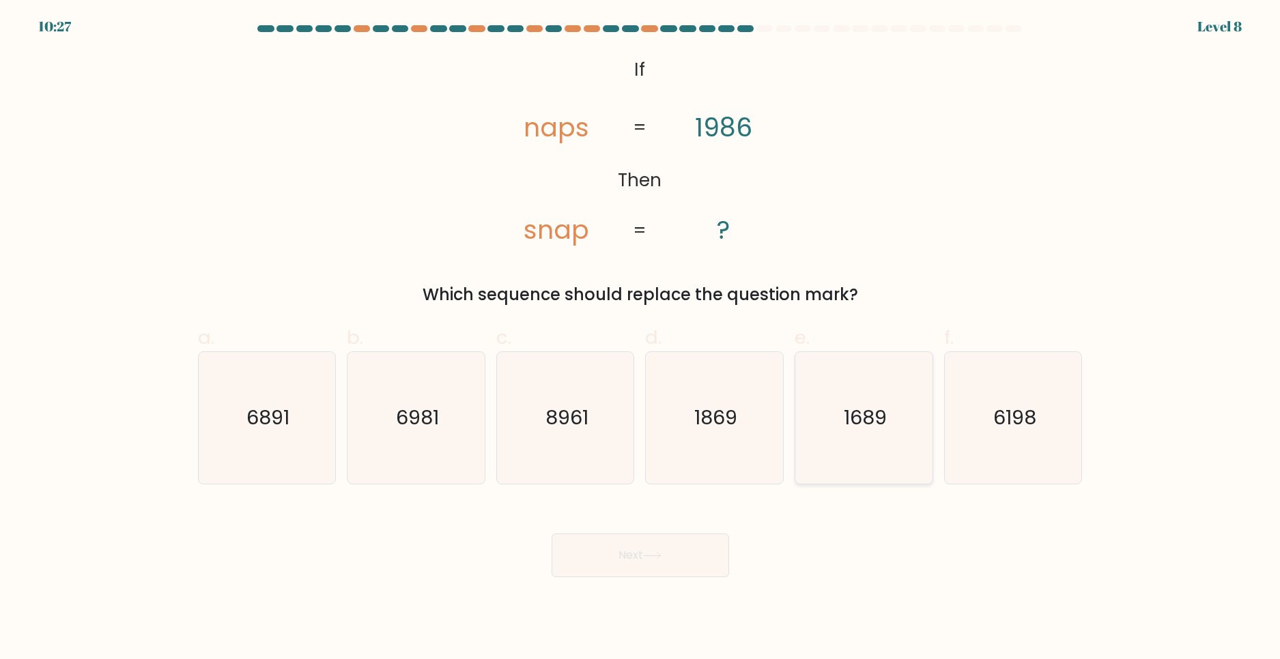
click at [861, 369] on icon "1689" at bounding box center [864, 418] width 132 height 132
click at [641, 339] on input "e. 1689" at bounding box center [640, 334] width 1 height 9
radio input "true"
click at [662, 533] on div "Next" at bounding box center [640, 539] width 901 height 76
click at [676, 566] on button "Next" at bounding box center [640, 556] width 177 height 44
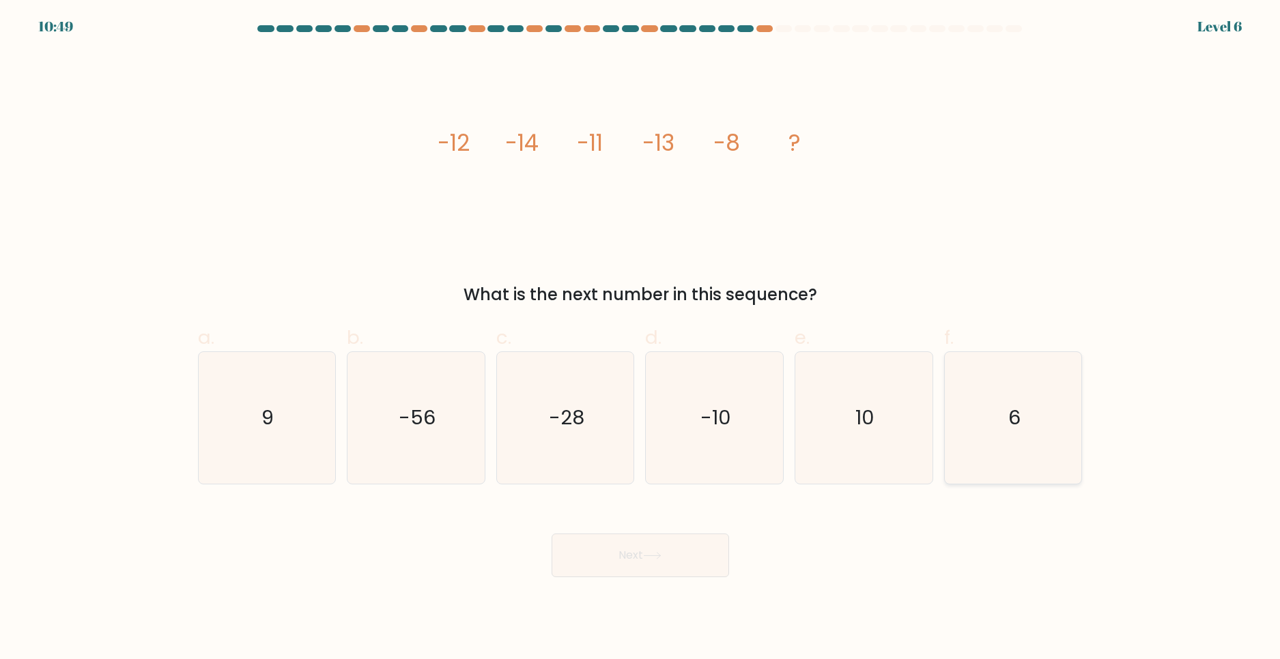
click at [979, 432] on icon "6" at bounding box center [1013, 418] width 132 height 132
click at [641, 339] on input "f. 6" at bounding box center [640, 334] width 1 height 9
radio input "true"
click at [650, 562] on button "Next" at bounding box center [640, 556] width 177 height 44
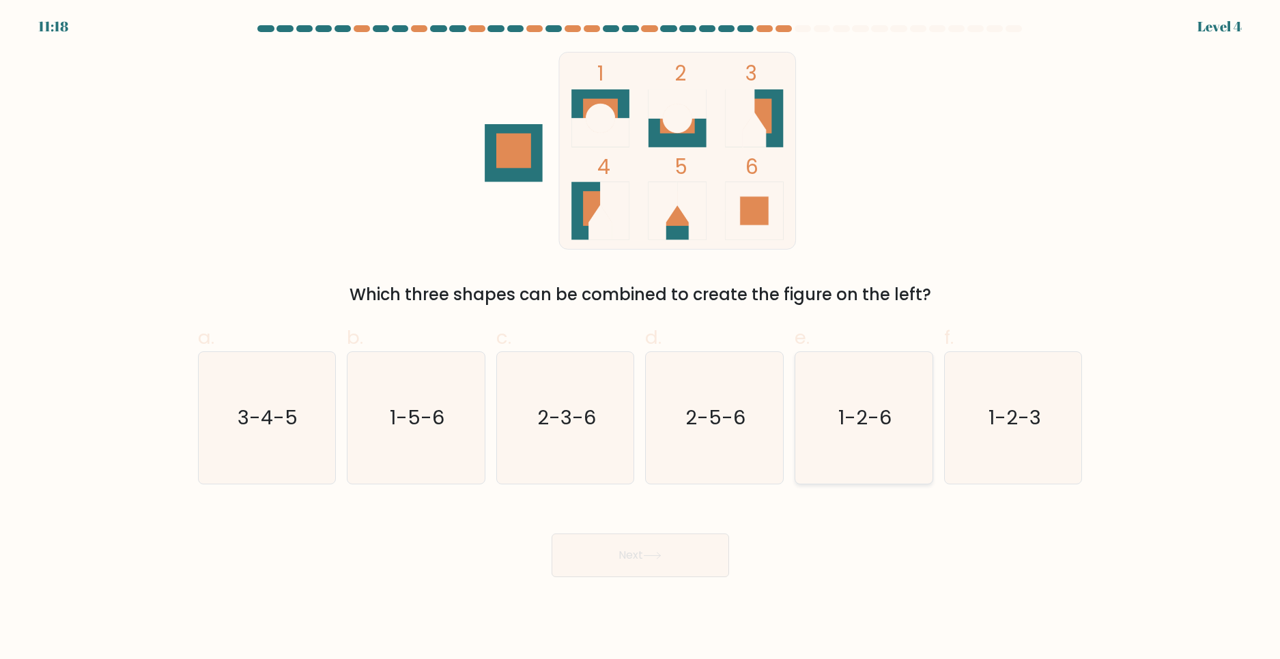
click at [872, 399] on icon "1-2-6" at bounding box center [864, 418] width 132 height 132
click at [641, 339] on input "e. 1-2-6" at bounding box center [640, 334] width 1 height 9
radio input "true"
drag, startPoint x: 601, startPoint y: 569, endPoint x: 607, endPoint y: 564, distance: 7.8
click at [602, 568] on button "Next" at bounding box center [640, 556] width 177 height 44
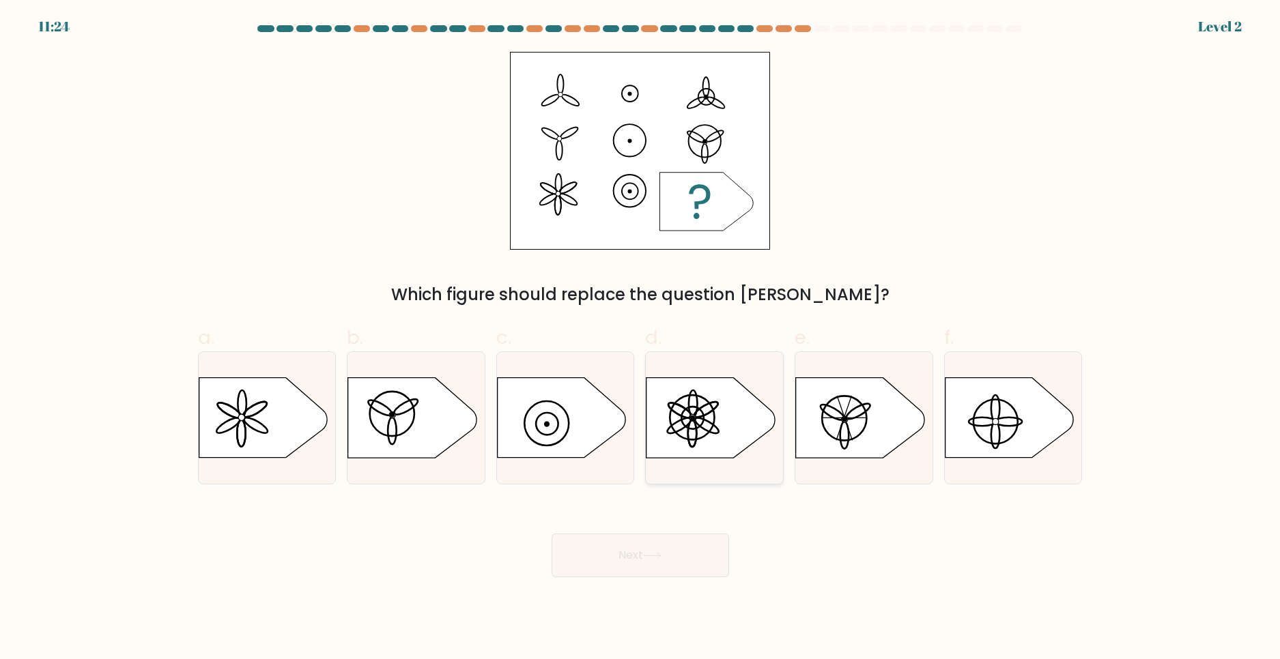
click at [730, 413] on icon at bounding box center [710, 418] width 128 height 80
click at [641, 339] on input "d." at bounding box center [640, 334] width 1 height 9
radio input "true"
click at [683, 556] on button "Next" at bounding box center [640, 556] width 177 height 44
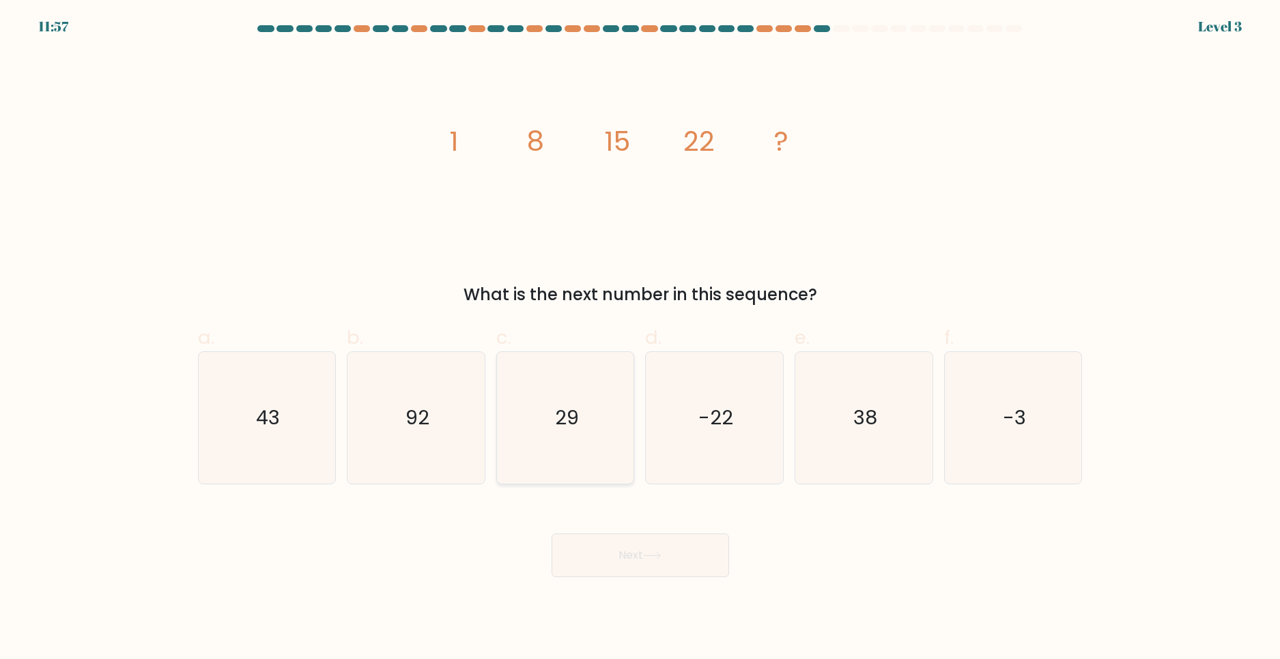
click at [583, 405] on icon "29" at bounding box center [566, 418] width 132 height 132
click at [640, 339] on input "c. 29" at bounding box center [640, 334] width 1 height 9
radio input "true"
click at [657, 573] on button "Next" at bounding box center [640, 556] width 177 height 44
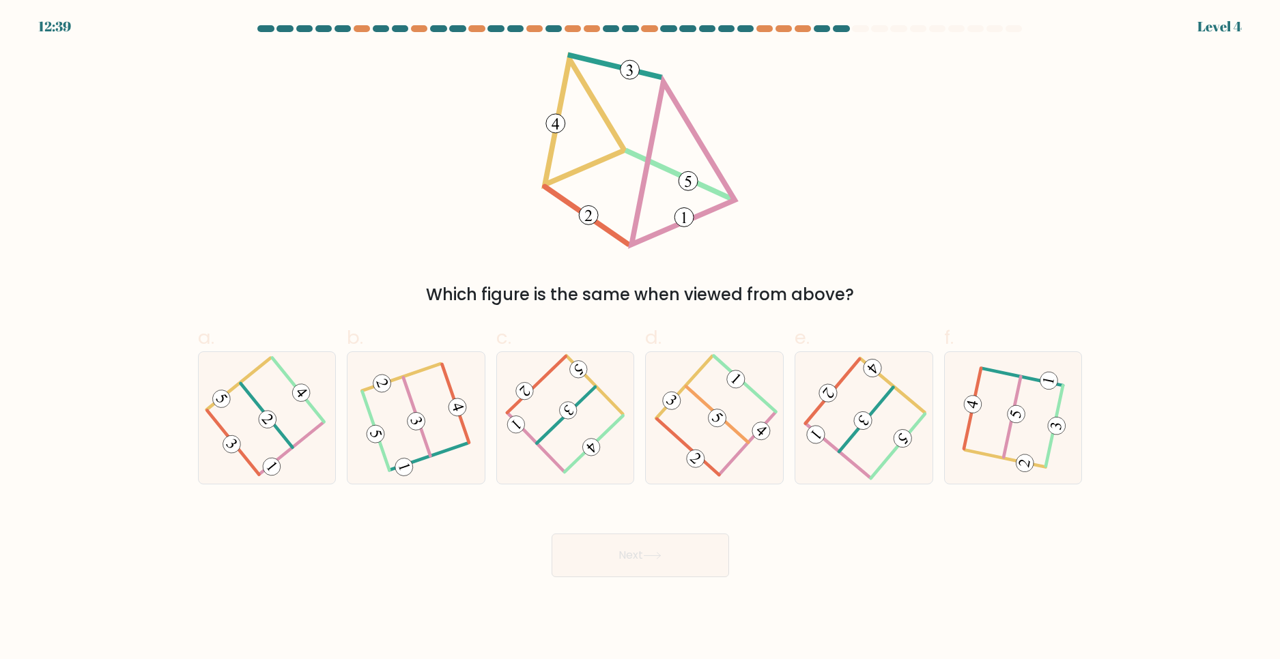
click at [663, 560] on button "Next" at bounding box center [640, 556] width 177 height 44
click at [661, 319] on div "a. b. c." at bounding box center [640, 399] width 896 height 172
click at [826, 440] on 404 at bounding box center [837, 451] width 64 height 54
click at [641, 339] on input "e." at bounding box center [640, 334] width 1 height 9
radio input "true"
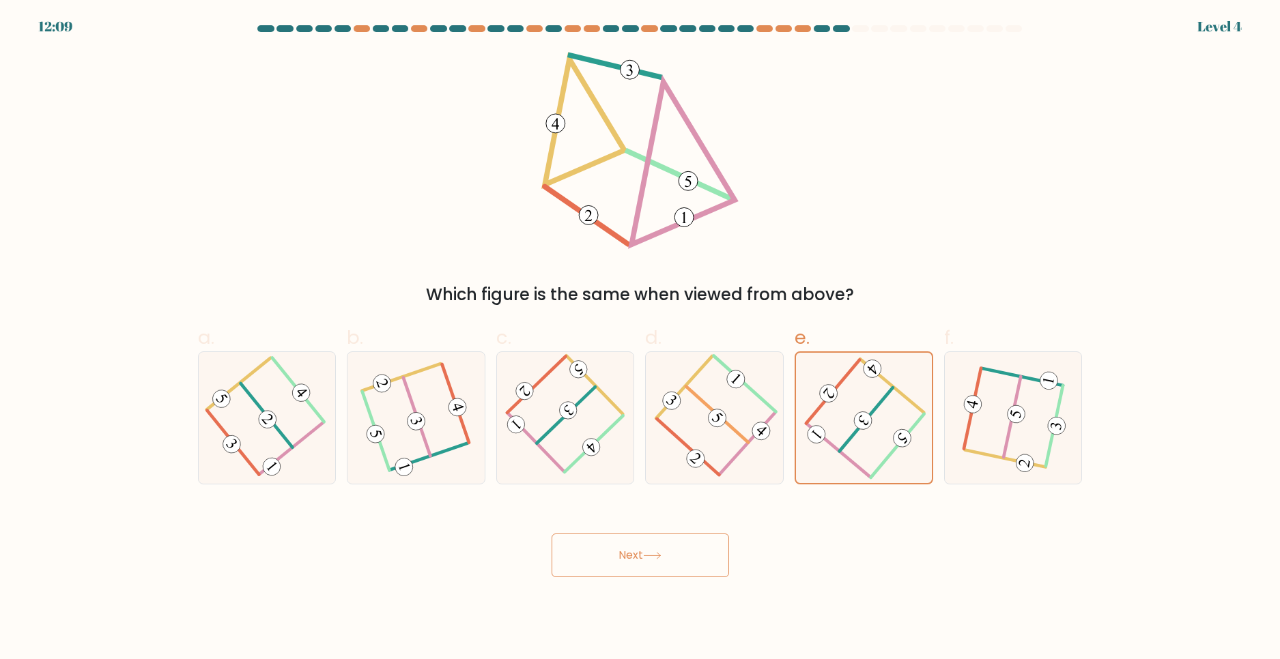
click at [616, 550] on button "Next" at bounding box center [640, 556] width 177 height 44
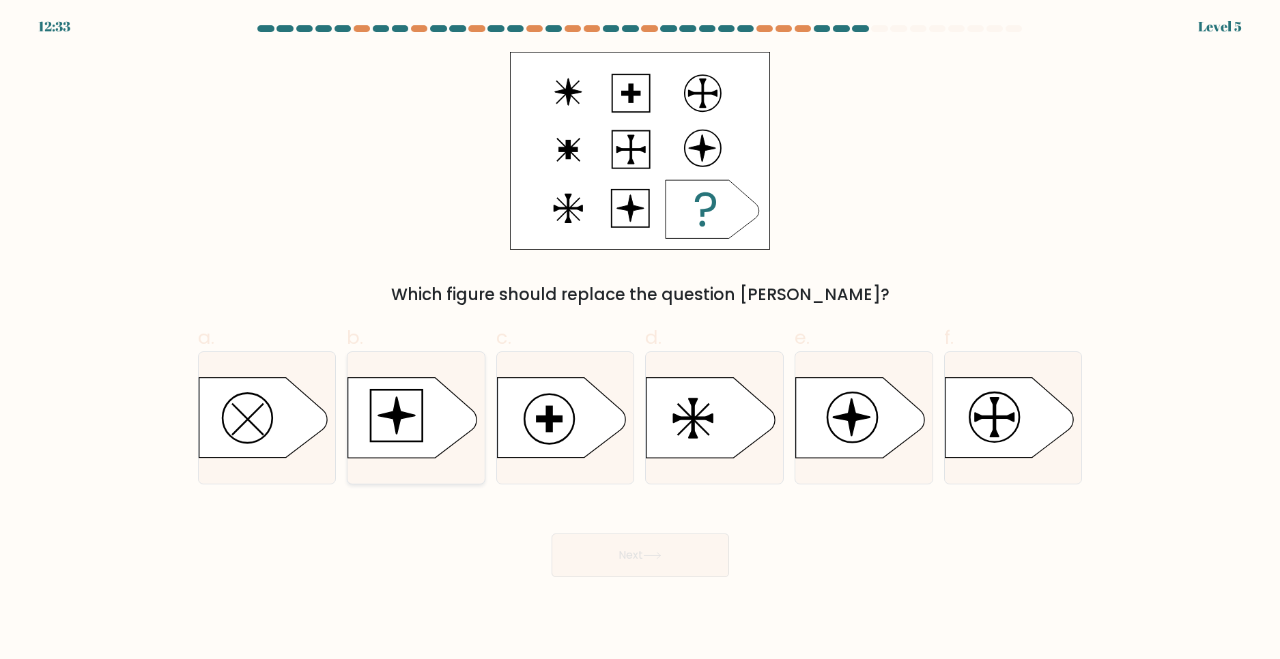
click at [444, 425] on icon at bounding box center [412, 418] width 128 height 80
click at [640, 339] on input "b." at bounding box center [640, 334] width 1 height 9
radio input "true"
click at [668, 549] on button "Next" at bounding box center [640, 556] width 177 height 44
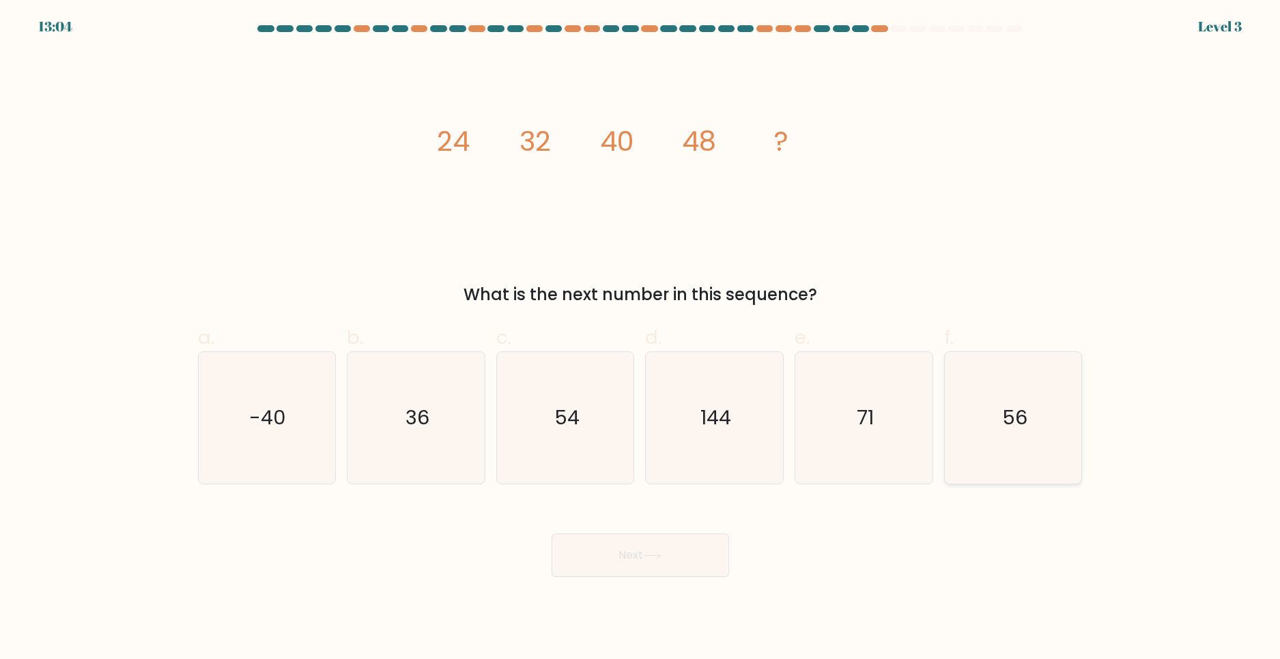
click at [982, 443] on icon "56" at bounding box center [1013, 418] width 132 height 132
click at [641, 339] on input "f. 56" at bounding box center [640, 334] width 1 height 9
radio input "true"
click at [623, 552] on button "Next" at bounding box center [640, 556] width 177 height 44
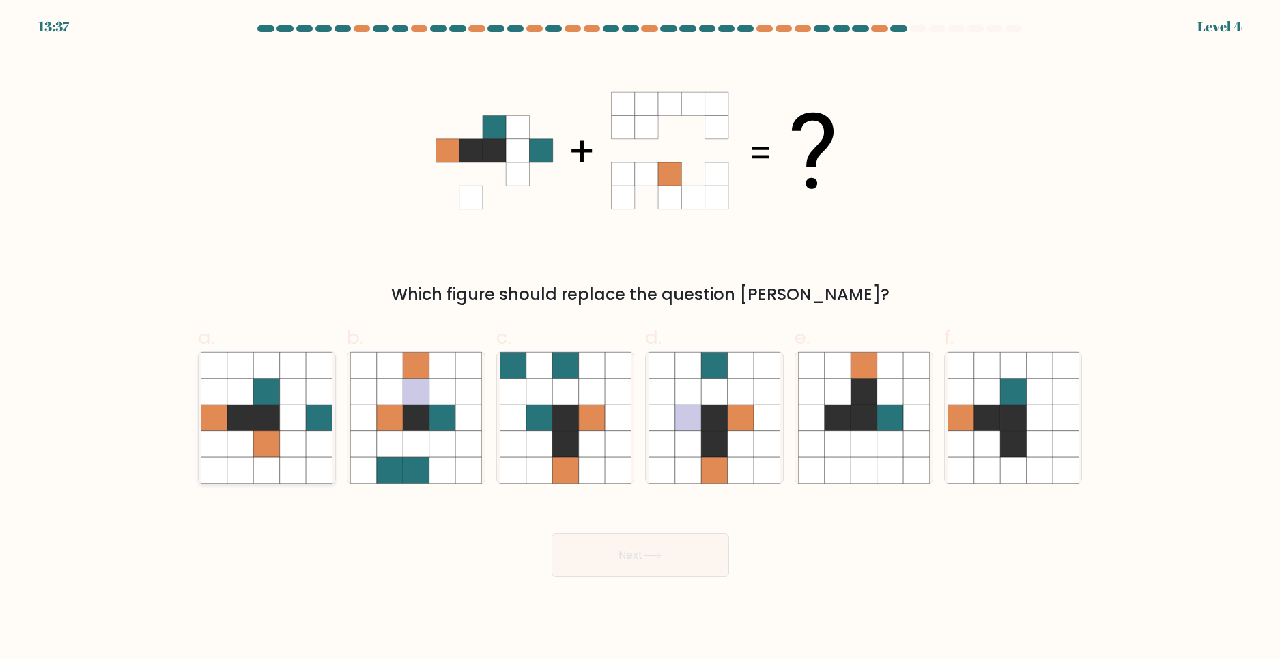
click at [299, 424] on icon at bounding box center [293, 418] width 26 height 26
click at [640, 339] on input "a." at bounding box center [640, 334] width 1 height 9
radio input "true"
click at [623, 563] on button "Next" at bounding box center [640, 556] width 177 height 44
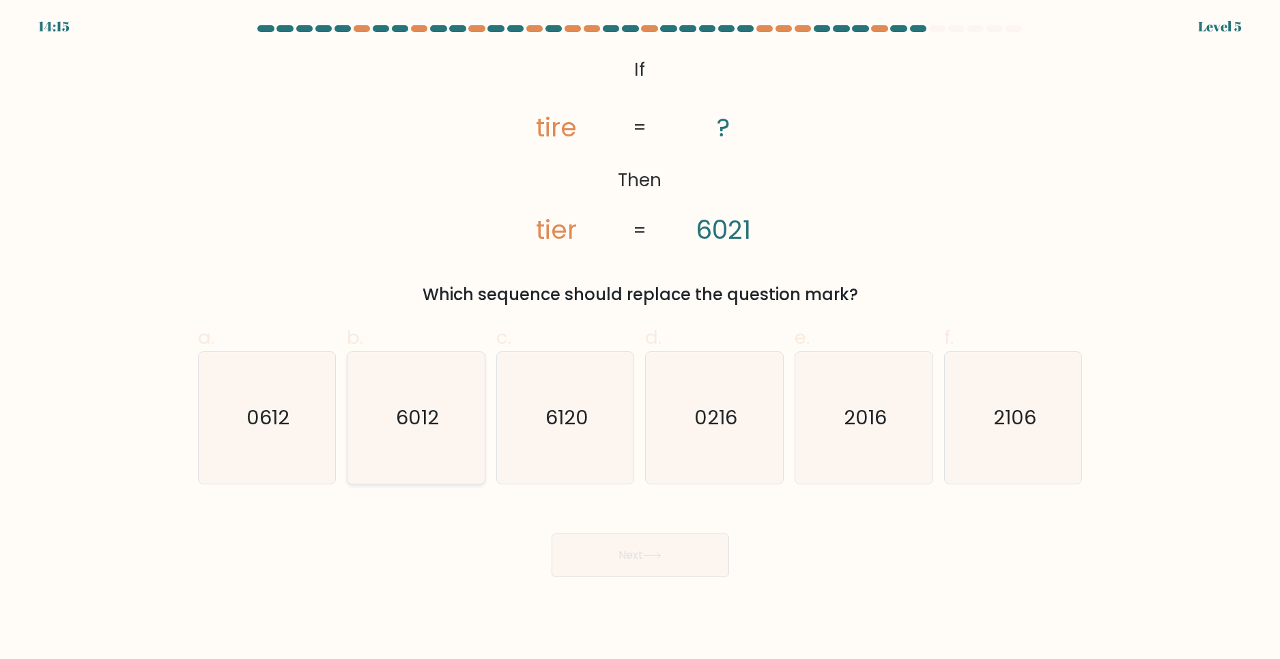
click at [426, 435] on icon "6012" at bounding box center [416, 418] width 132 height 132
click at [640, 339] on input "b. 6012" at bounding box center [640, 334] width 1 height 9
radio input "true"
click at [598, 534] on button "Next" at bounding box center [640, 556] width 177 height 44
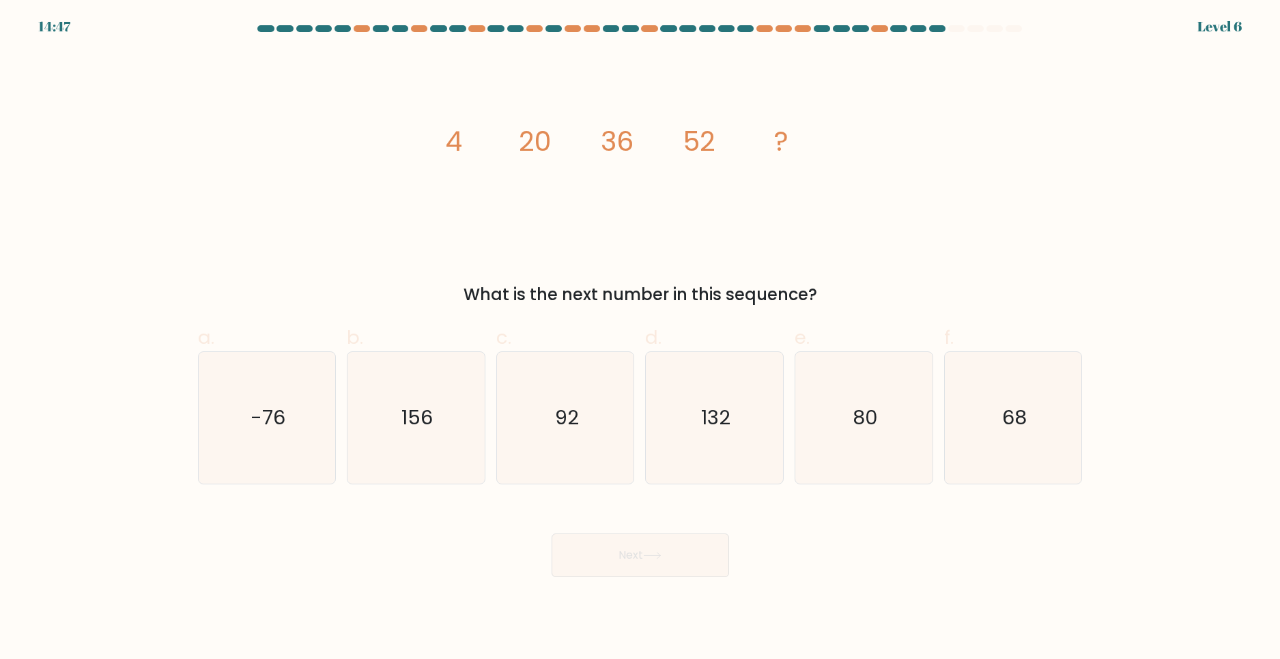
click at [517, 174] on icon "image/svg+xml 4 20 36 52 ?" at bounding box center [640, 151] width 410 height 198
click at [987, 371] on icon "68" at bounding box center [1013, 418] width 132 height 132
click at [641, 339] on input "f. 68" at bounding box center [640, 334] width 1 height 9
radio input "true"
click at [654, 562] on button "Next" at bounding box center [640, 556] width 177 height 44
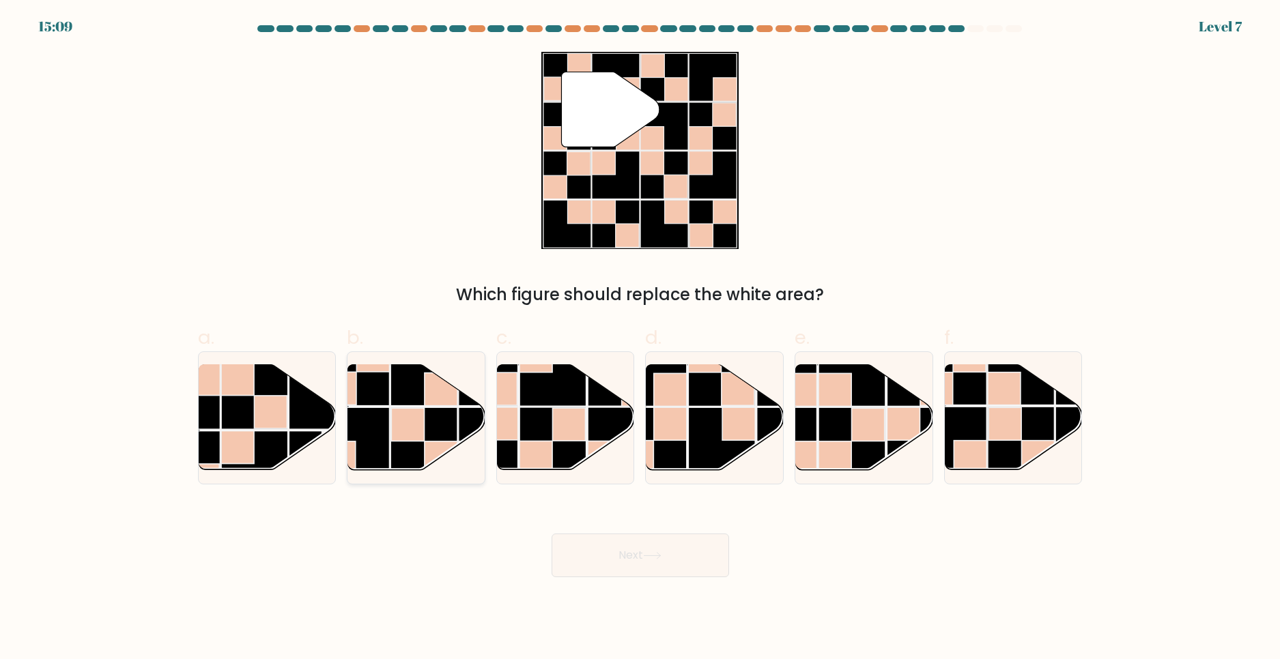
click at [392, 413] on rect at bounding box center [407, 424] width 33 height 33
click at [640, 339] on input "b." at bounding box center [640, 334] width 1 height 9
radio input "true"
click at [607, 558] on button "Next" at bounding box center [640, 556] width 177 height 44
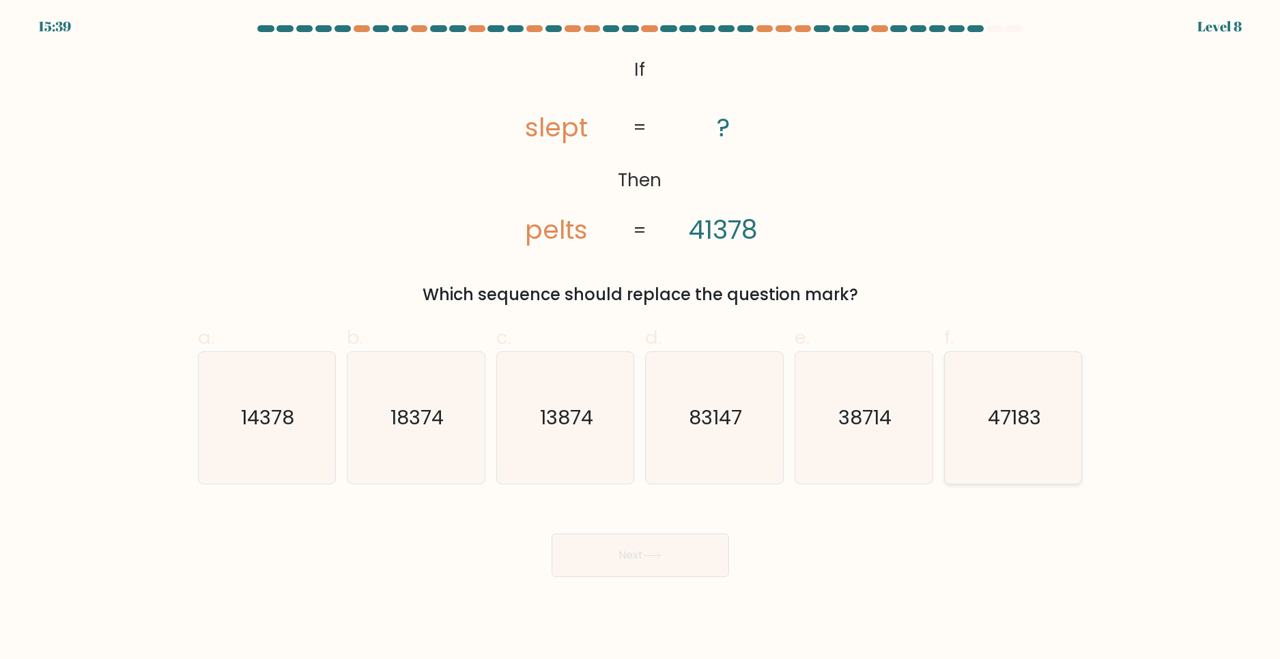
click at [1000, 447] on icon "47183" at bounding box center [1013, 418] width 132 height 132
click at [641, 339] on input "f. 47183" at bounding box center [640, 334] width 1 height 9
radio input "true"
click at [694, 558] on button "Next" at bounding box center [640, 556] width 177 height 44
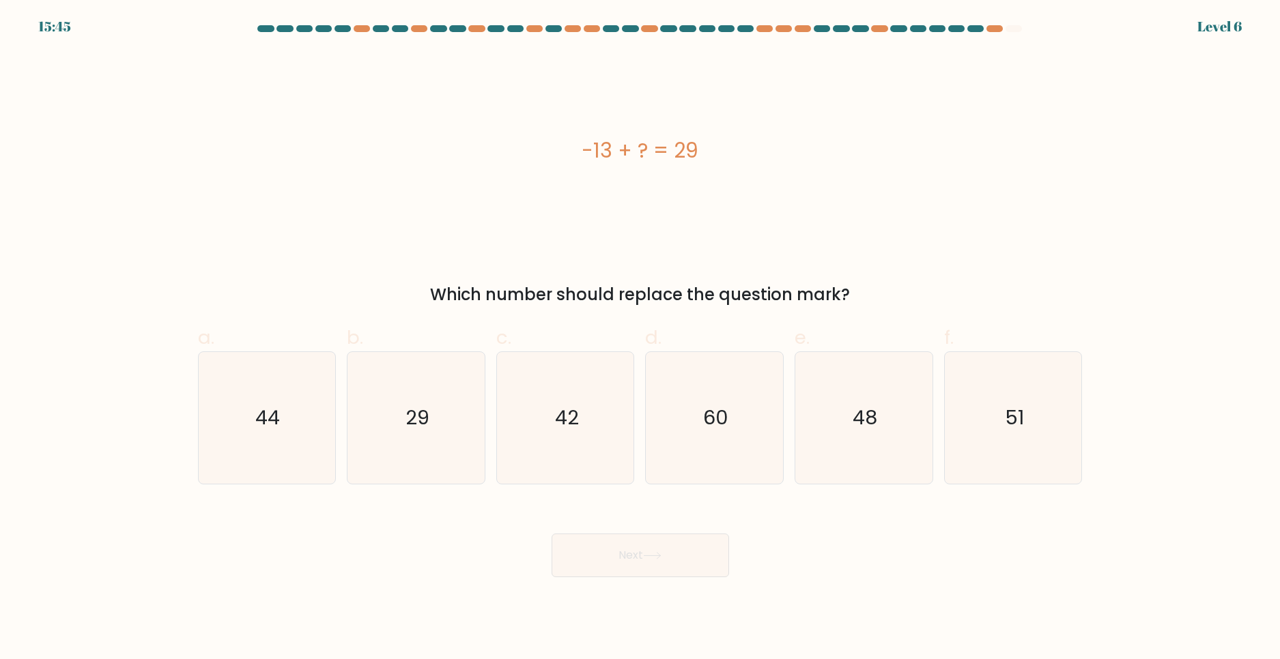
drag, startPoint x: 1154, startPoint y: 354, endPoint x: 1143, endPoint y: 354, distance: 11.6
click at [1154, 354] on form "a." at bounding box center [640, 301] width 1280 height 552
click at [564, 406] on text "42" at bounding box center [567, 417] width 24 height 27
click at [640, 339] on input "c. 42" at bounding box center [640, 334] width 1 height 9
radio input "true"
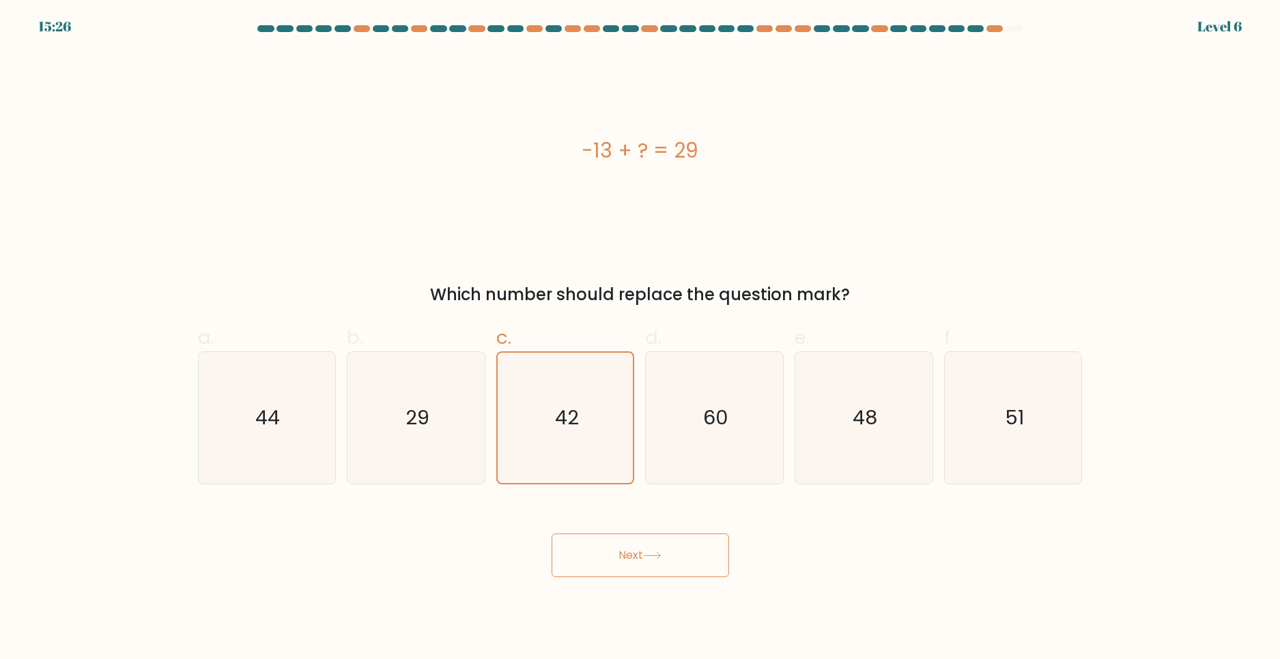
click at [599, 543] on button "Next" at bounding box center [640, 556] width 177 height 44
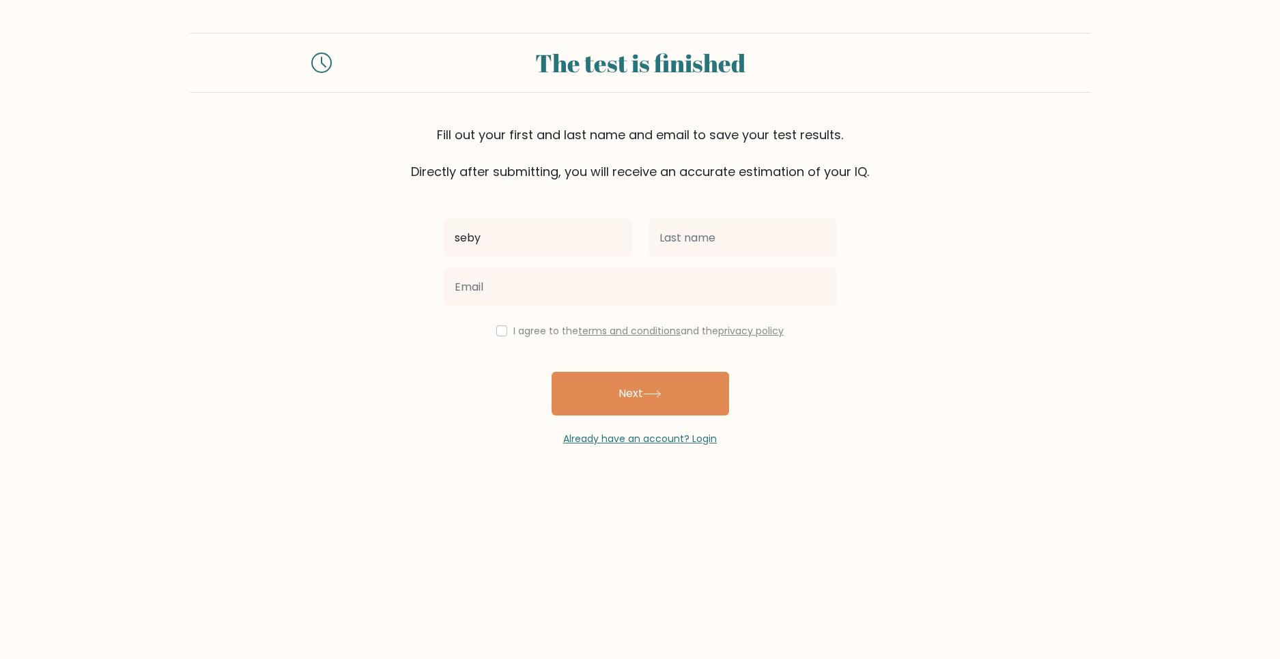
type input "seby"
click at [713, 243] on input "text" at bounding box center [742, 238] width 188 height 38
type input "mata"
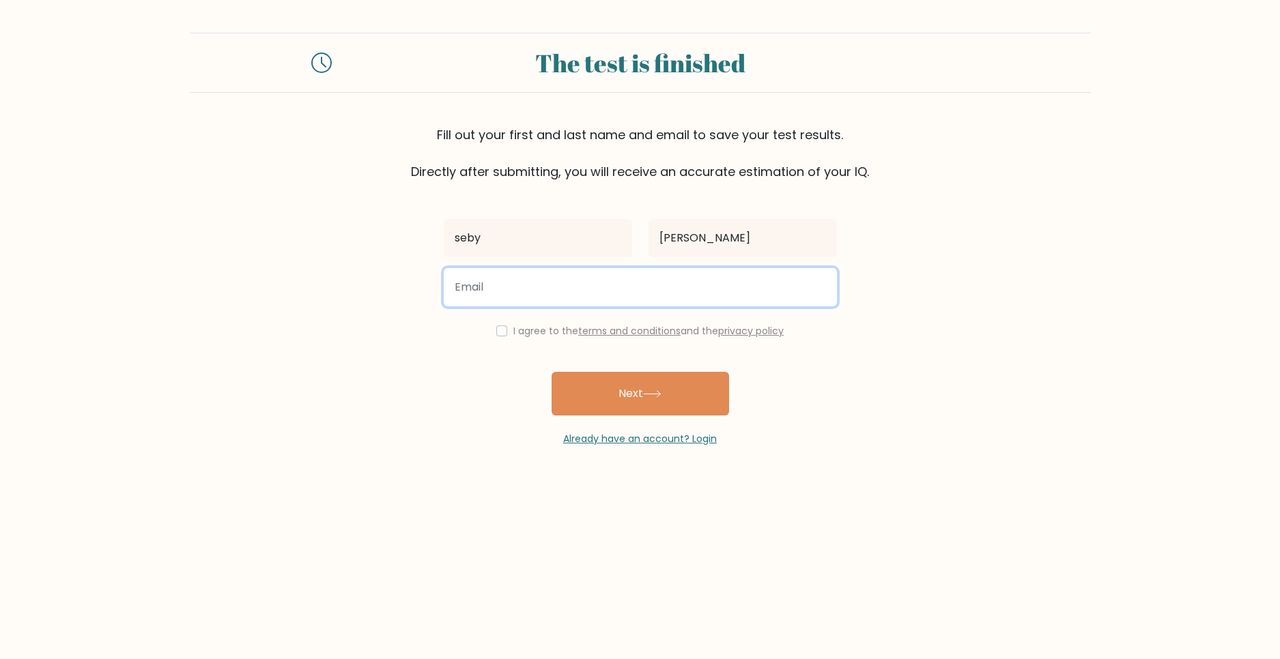
click at [507, 276] on input "email" at bounding box center [640, 287] width 393 height 38
type input "seby890312@gmail.com"
click at [552, 372] on button "Next" at bounding box center [640, 394] width 177 height 44
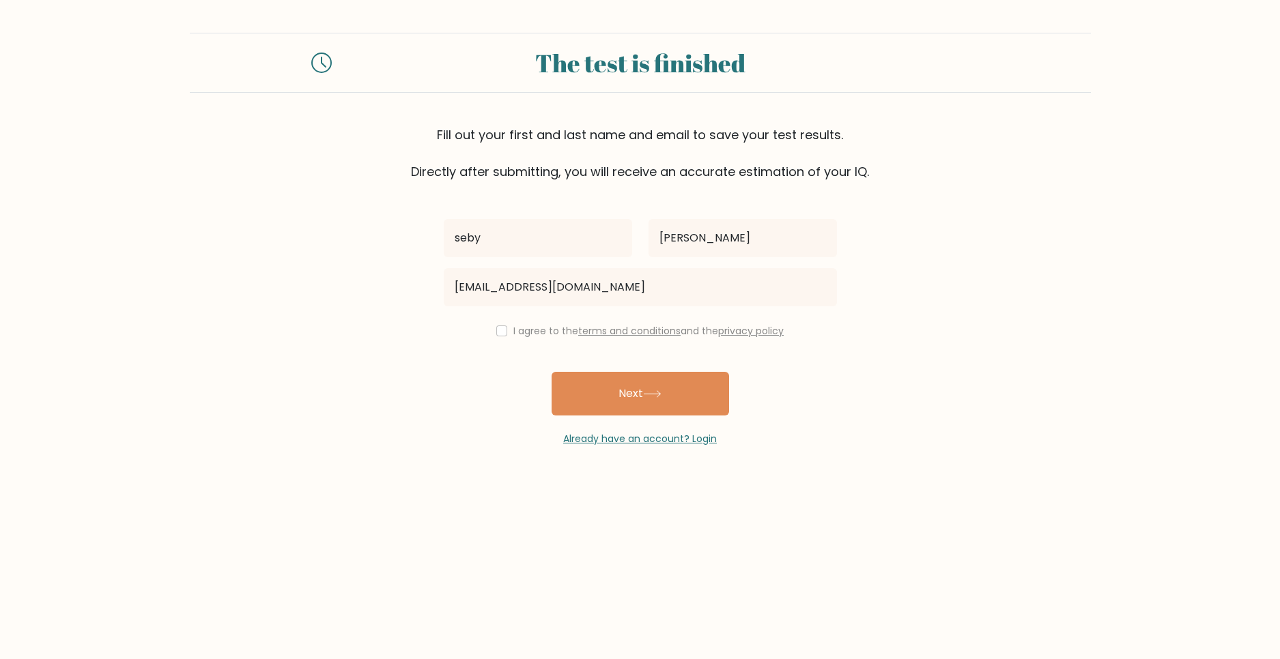
click at [489, 332] on div "I agree to the terms and conditions and the privacy policy" at bounding box center [640, 331] width 410 height 16
click at [497, 333] on input "checkbox" at bounding box center [501, 331] width 11 height 11
checkbox input "true"
click at [580, 386] on button "Next" at bounding box center [640, 394] width 177 height 44
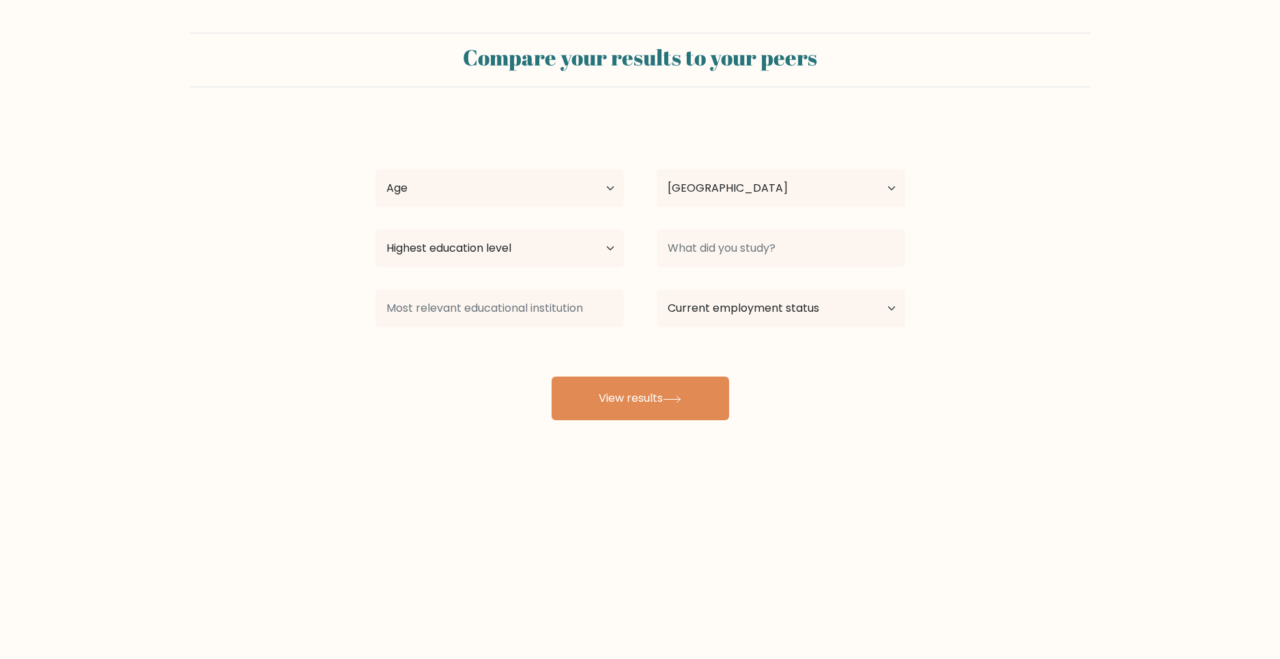
select select "GB"
click at [558, 177] on select "Age Under [DEMOGRAPHIC_DATA] [DEMOGRAPHIC_DATA] [DEMOGRAPHIC_DATA] [DEMOGRAPHIC…" at bounding box center [499, 188] width 248 height 38
select select "min_18"
click at [375, 169] on select "Age Under [DEMOGRAPHIC_DATA] [DEMOGRAPHIC_DATA] [DEMOGRAPHIC_DATA] [DEMOGRAPHIC…" at bounding box center [499, 188] width 248 height 38
click at [478, 248] on select "Highest education level No schooling Primary Lower Secondary Upper Secondary Oc…" at bounding box center [499, 248] width 248 height 38
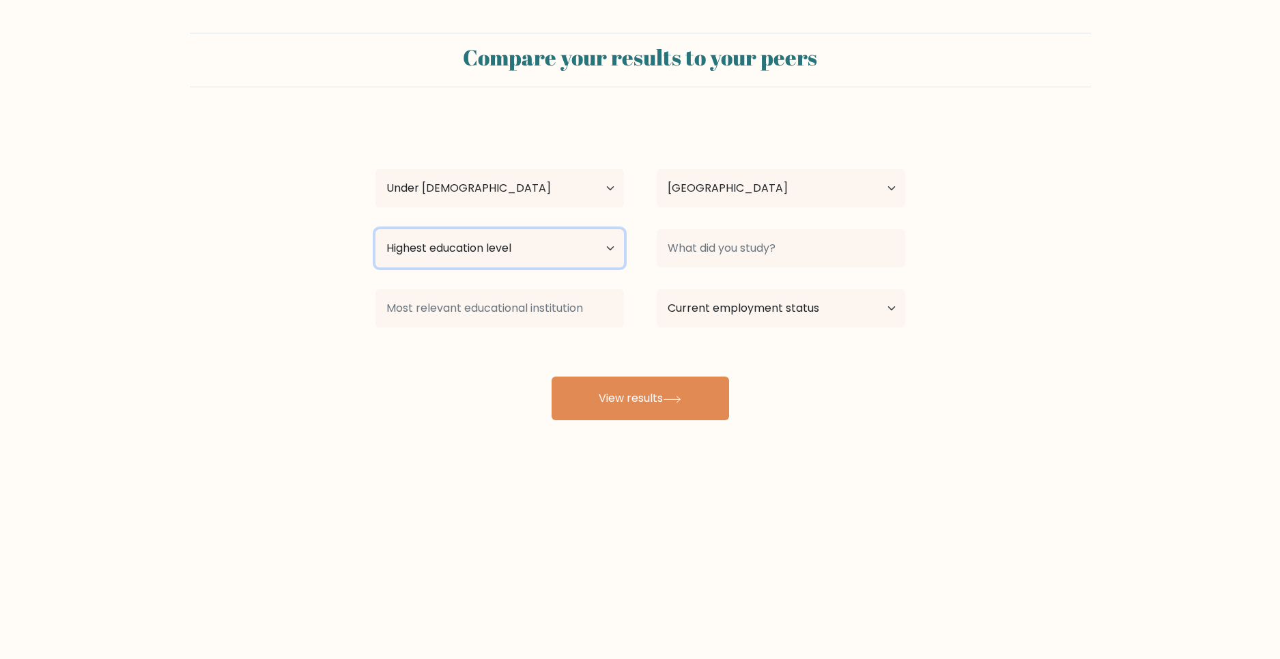
select select "upper_secondary"
click at [375, 229] on select "Highest education level No schooling Primary Lower Secondary Upper Secondary Oc…" at bounding box center [499, 248] width 248 height 38
click at [461, 299] on input at bounding box center [499, 308] width 248 height 38
click at [678, 254] on input at bounding box center [781, 248] width 248 height 38
click at [712, 202] on select "Country Afghanistan Albania Algeria American Samoa Andorra Angola Anguilla Anta…" at bounding box center [781, 188] width 248 height 38
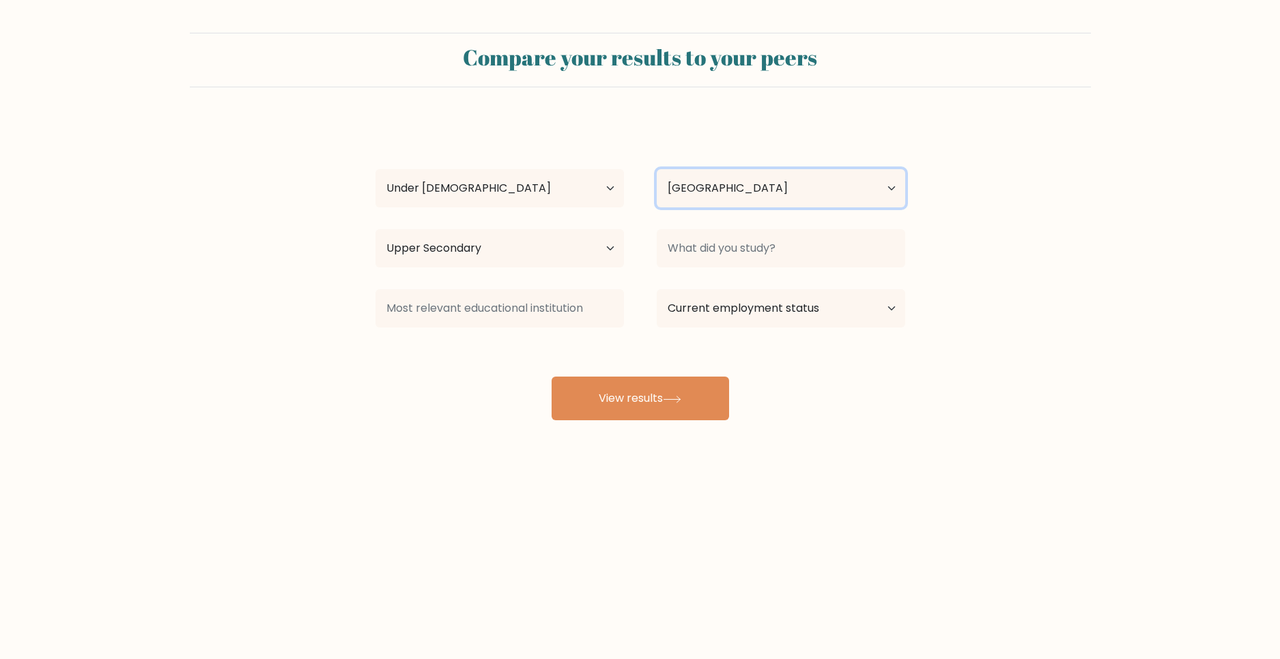
click at [713, 186] on select "Country Afghanistan Albania Algeria American Samoa Andorra Angola Anguilla Anta…" at bounding box center [781, 188] width 248 height 38
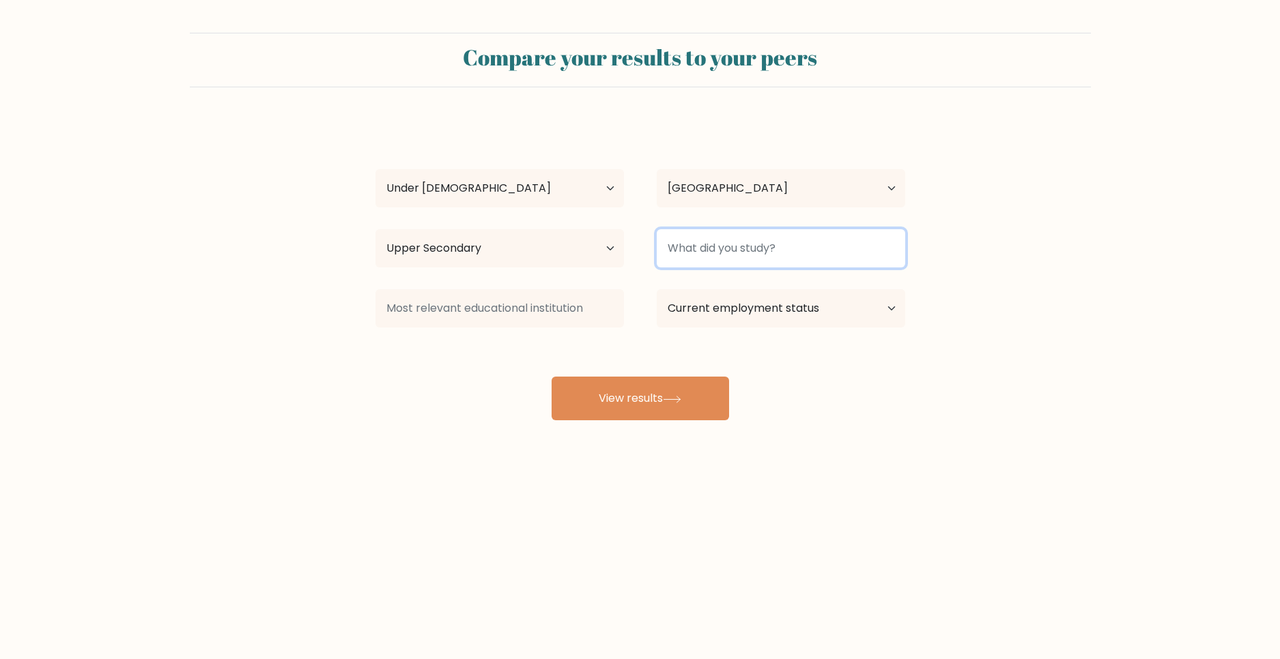
drag, startPoint x: 707, startPoint y: 235, endPoint x: 704, endPoint y: 251, distance: 15.3
click at [707, 238] on input at bounding box center [781, 248] width 248 height 38
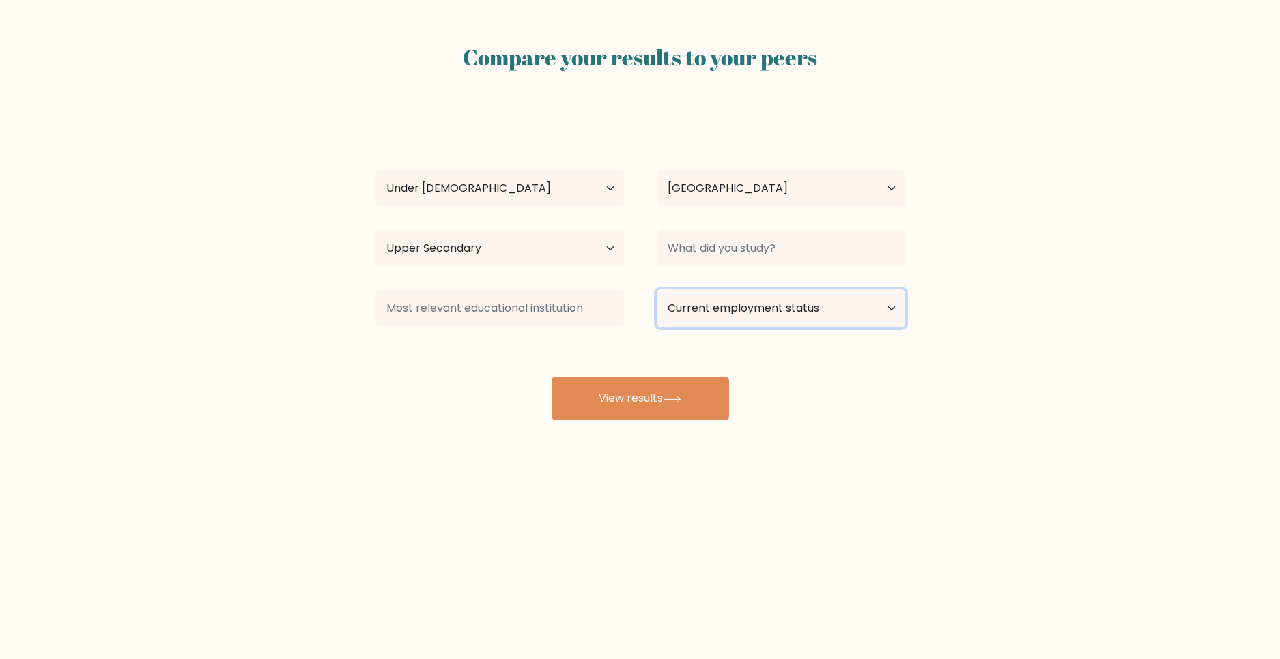
click at [729, 297] on select "Current employment status Employed Student Retired Other / prefer not to answer" at bounding box center [781, 308] width 248 height 38
select select "student"
click at [657, 289] on select "Current employment status Employed Student Retired Other / prefer not to answer" at bounding box center [781, 308] width 248 height 38
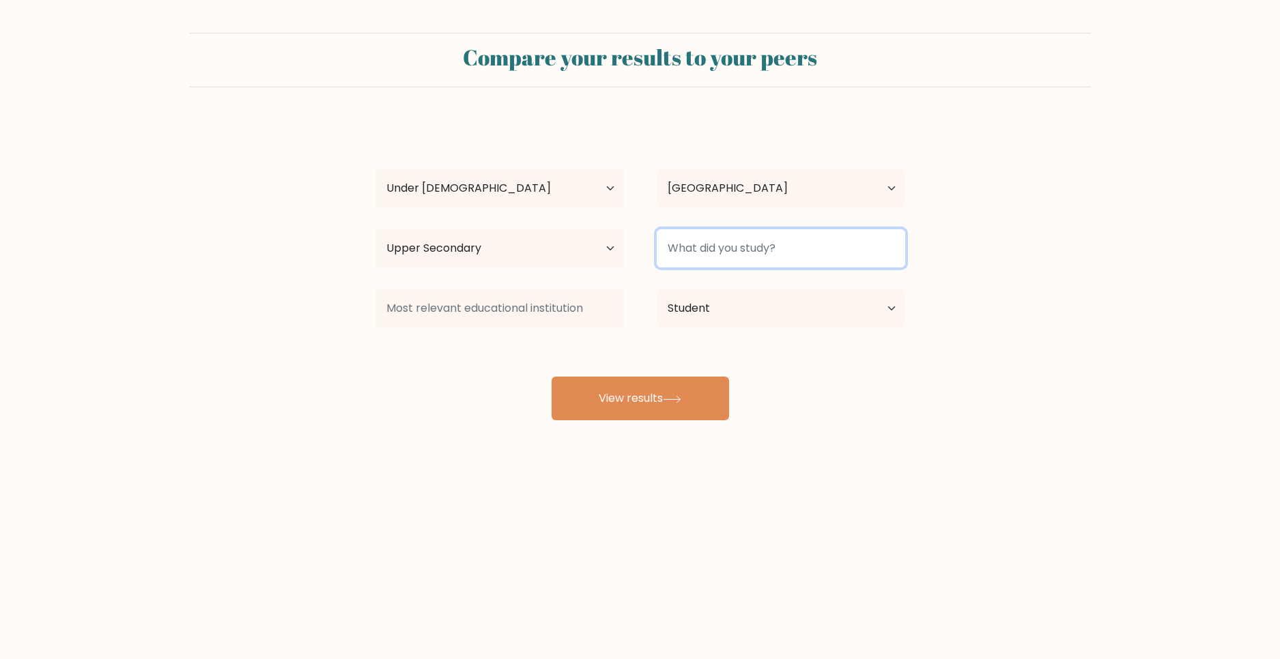
click at [706, 254] on input at bounding box center [781, 248] width 248 height 38
type input "gcse"
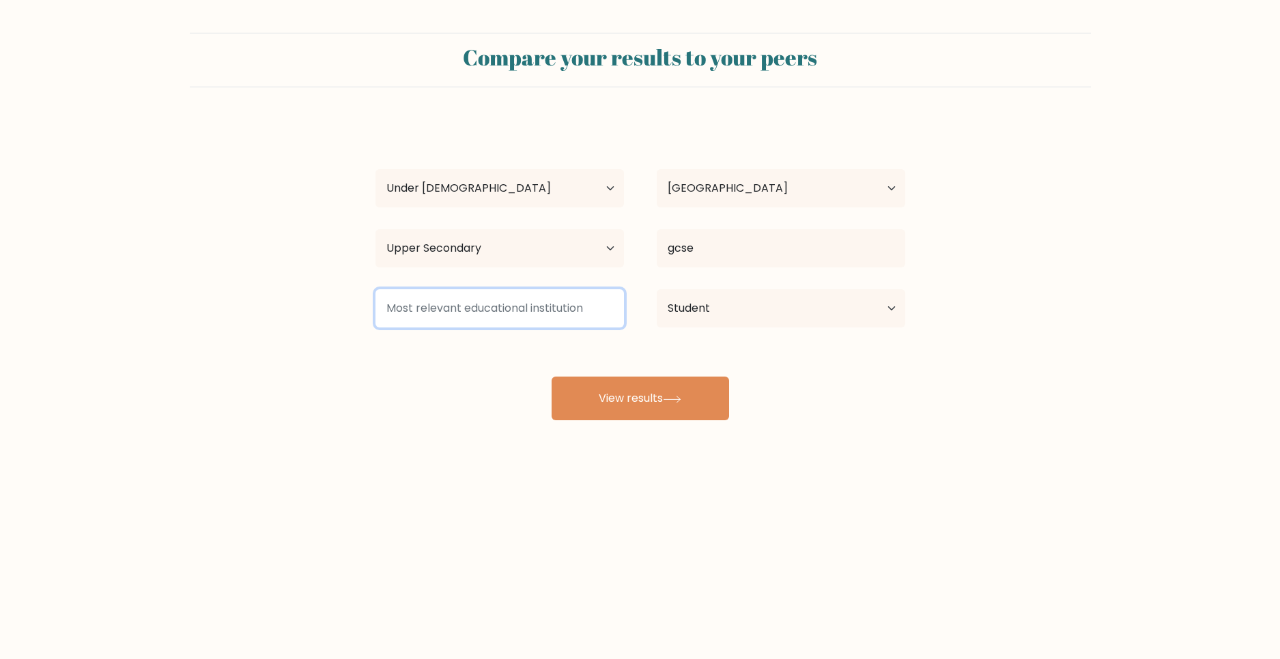
click at [425, 298] on input at bounding box center [499, 308] width 248 height 38
type input "gcse"
click at [210, 375] on form "Compare your results to your peers seby mata Age Under 18 years old 18-24 years…" at bounding box center [640, 227] width 1280 height 388
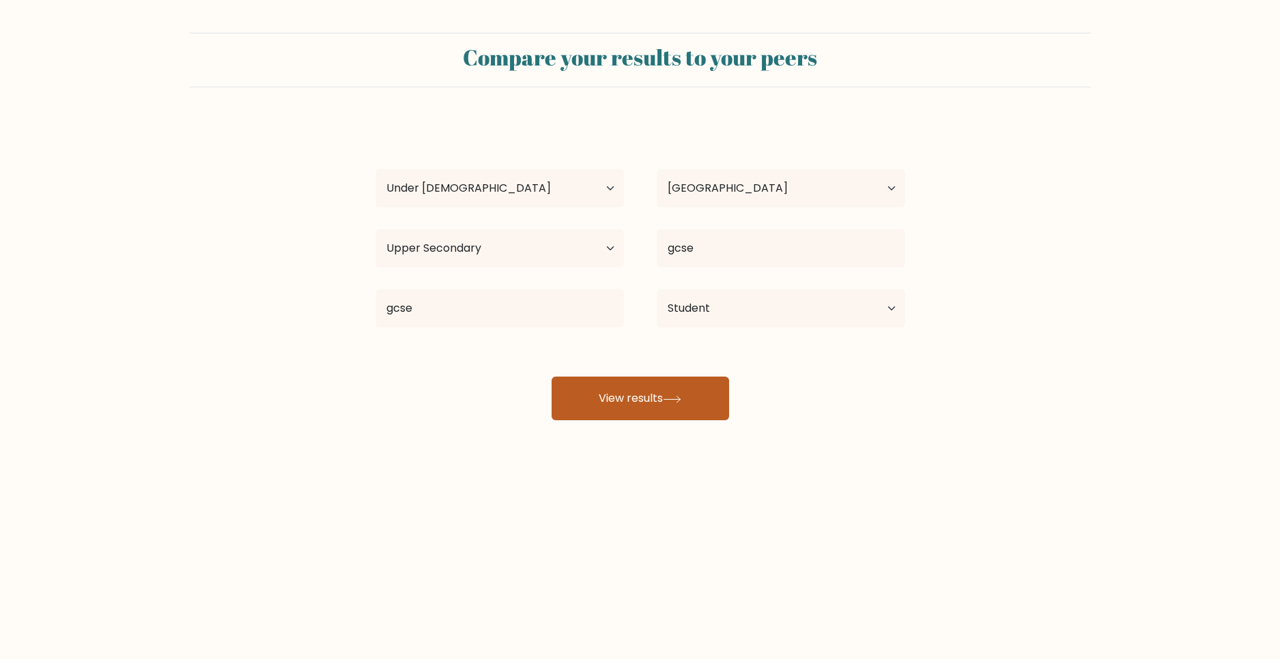
click at [629, 399] on button "View results" at bounding box center [640, 399] width 177 height 44
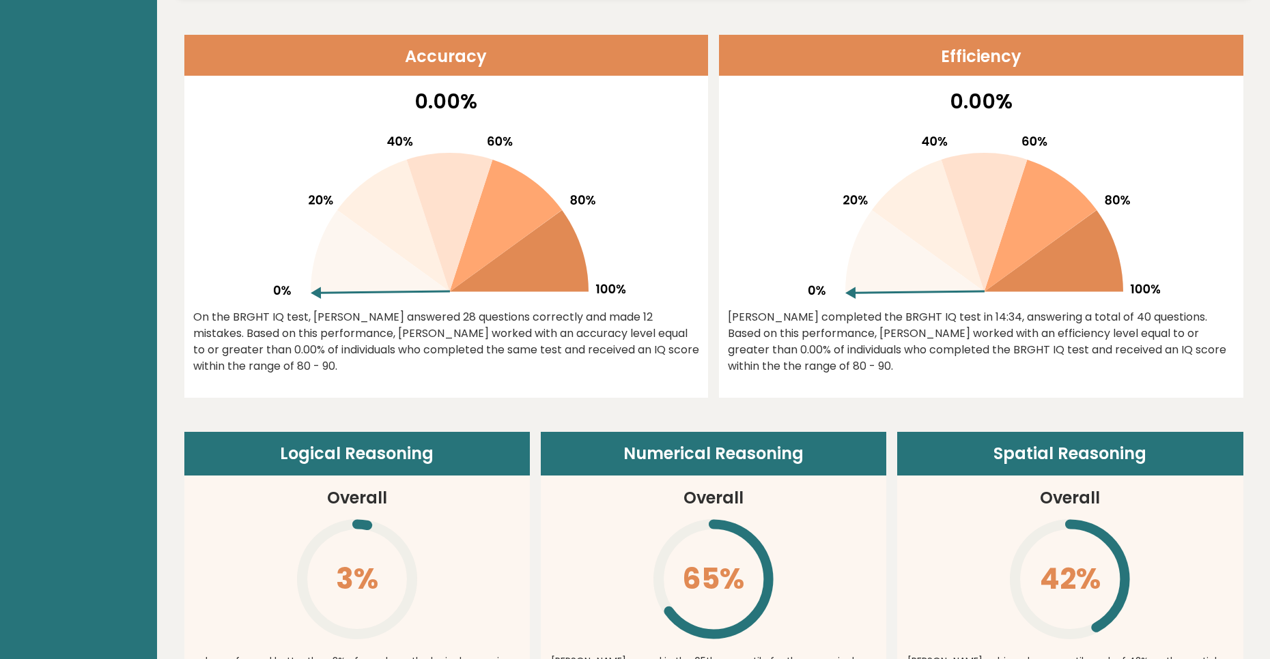
scroll to position [614, 0]
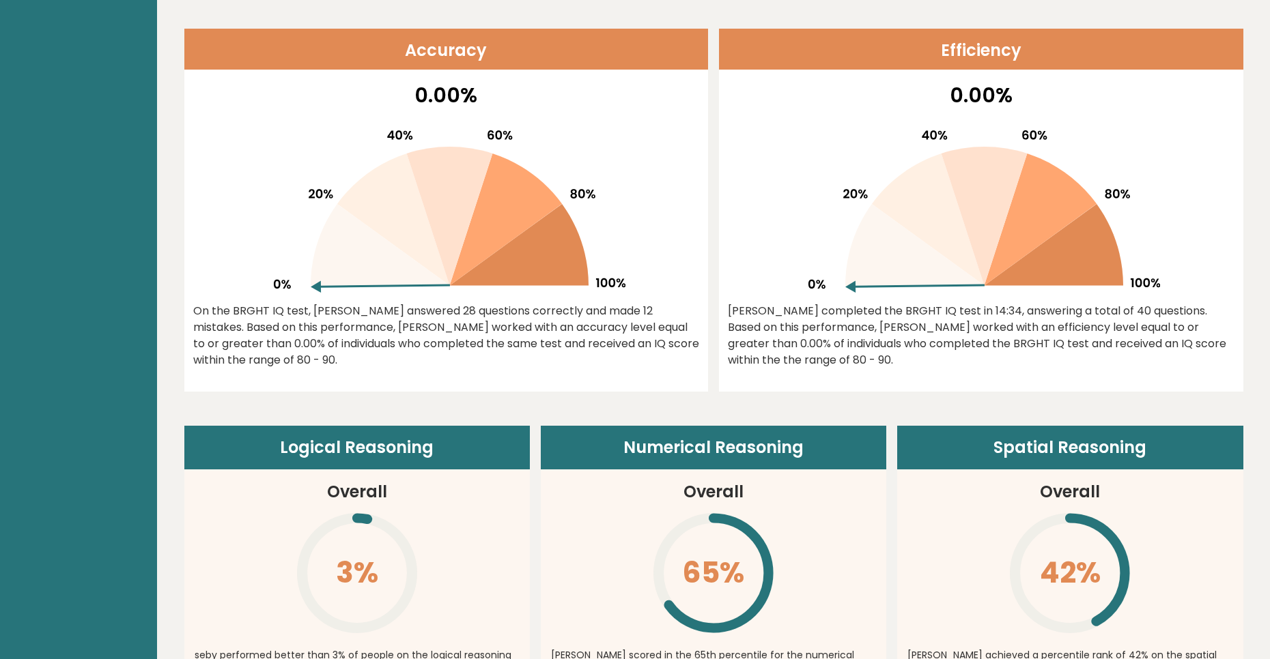
drag, startPoint x: 319, startPoint y: 284, endPoint x: 567, endPoint y: 304, distance: 247.9
click at [567, 299] on div "0.00% On the BRGHT IQ test, [PERSON_NAME] answered 28 questions correctly and m…" at bounding box center [446, 236] width 524 height 312
click at [660, 302] on div "0.00% On the BRGHT IQ test, [PERSON_NAME] answered 28 questions correctly and m…" at bounding box center [446, 236] width 524 height 312
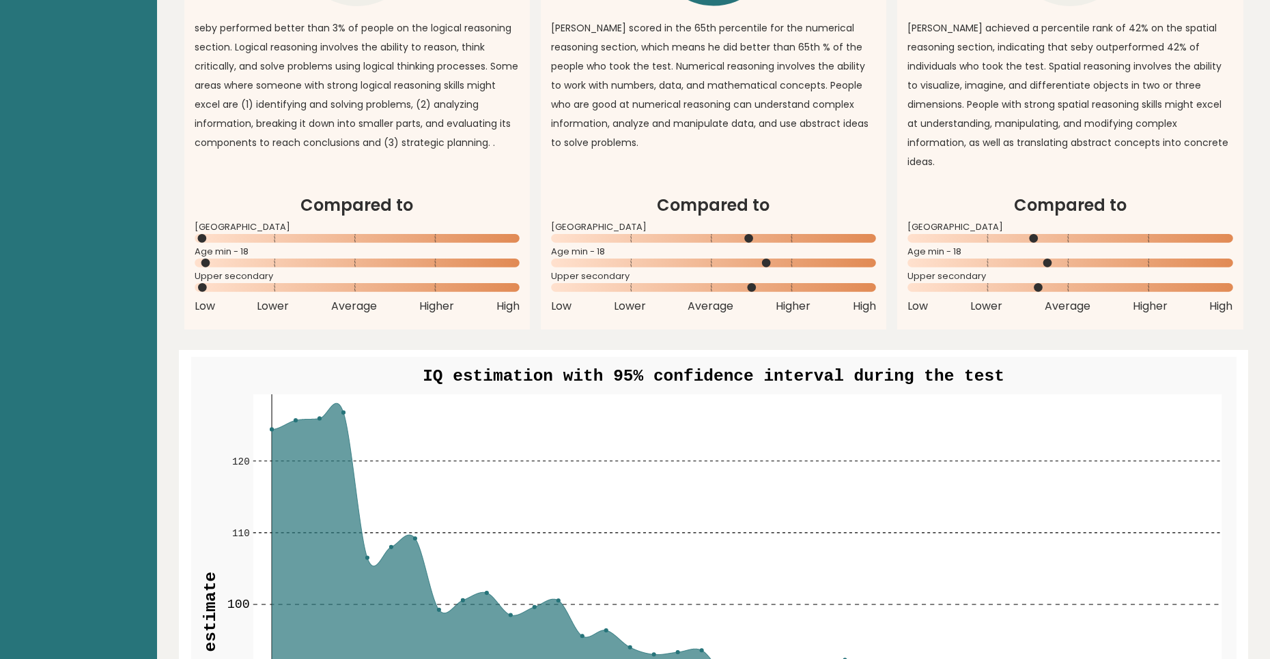
scroll to position [1433, 0]
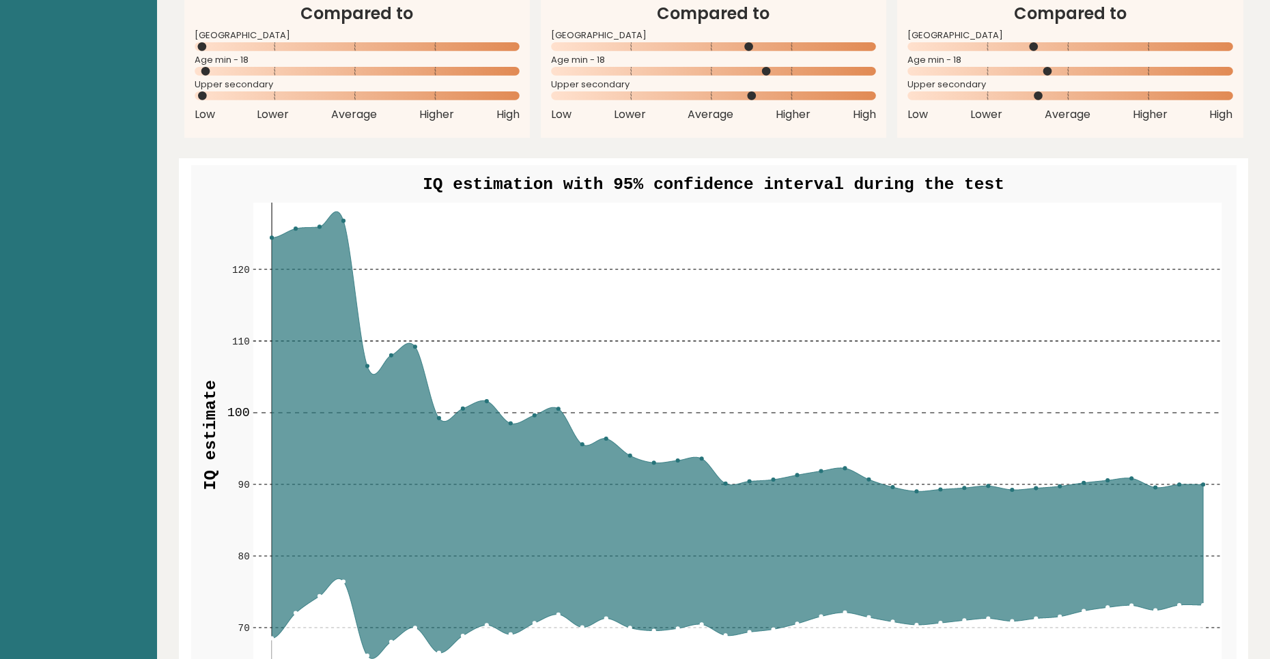
drag, startPoint x: 699, startPoint y: 155, endPoint x: 881, endPoint y: 163, distance: 181.7
click at [877, 175] on text "IQ estimation with 95% confidence interval during the test" at bounding box center [714, 184] width 582 height 18
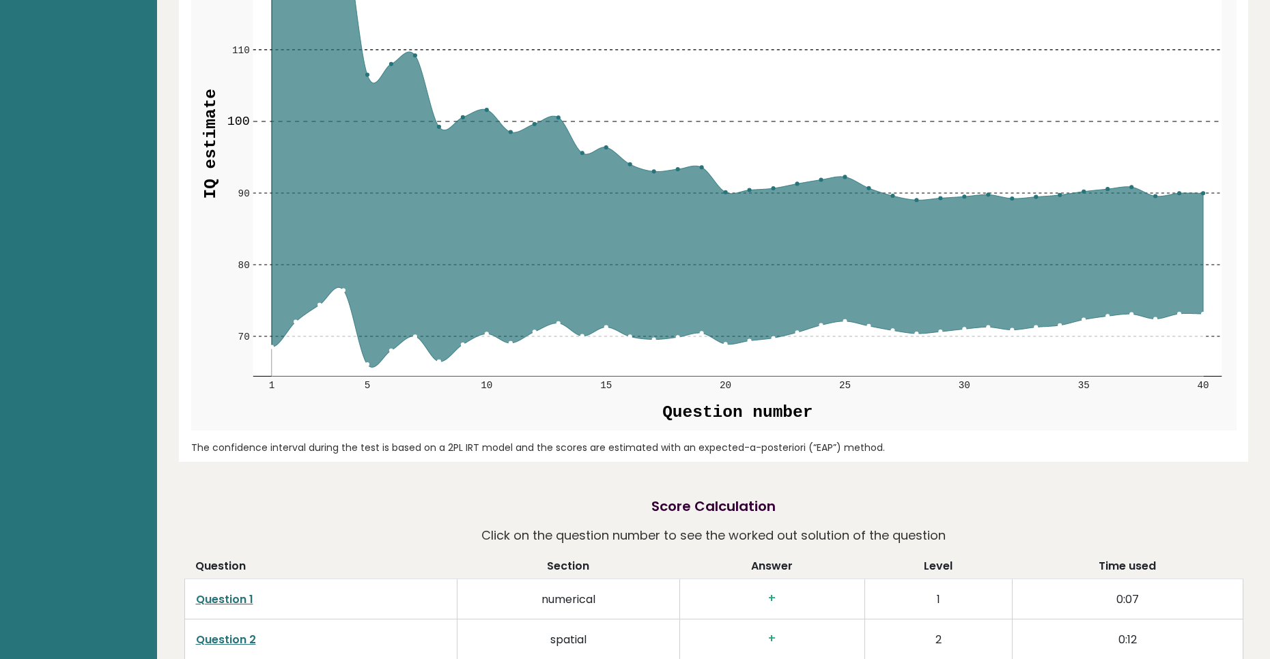
scroll to position [1517, 0]
